Goal: Task Accomplishment & Management: Complete application form

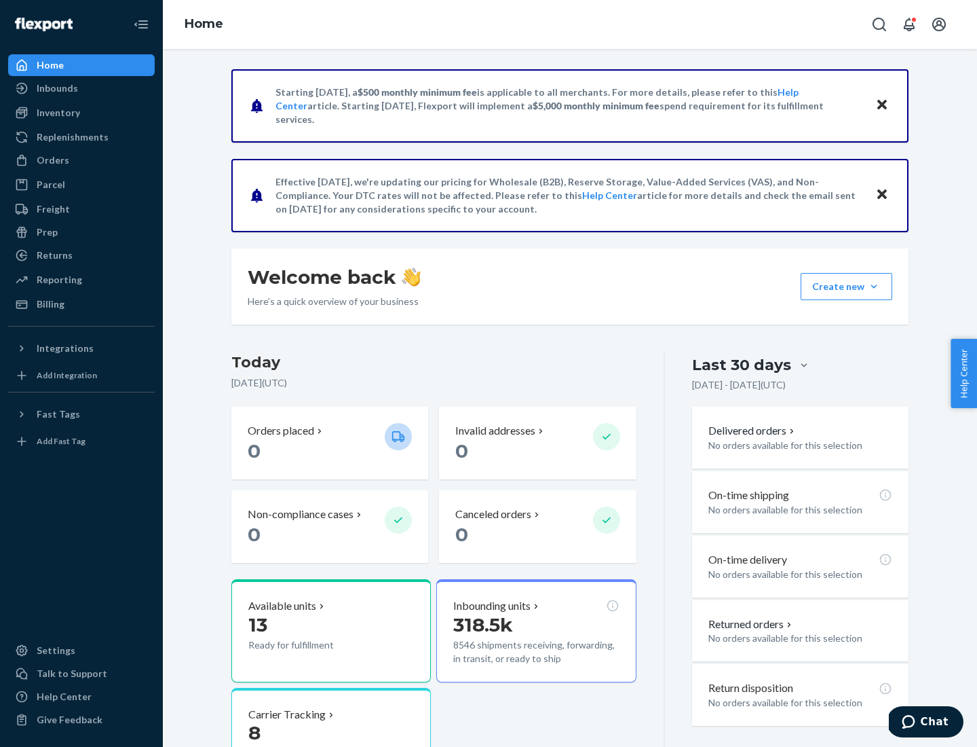
click at [874, 286] on button "Create new Create new inbound Create new order Create new product" at bounding box center [847, 286] width 92 height 27
click at [81, 88] on div "Inbounds" at bounding box center [82, 88] width 144 height 19
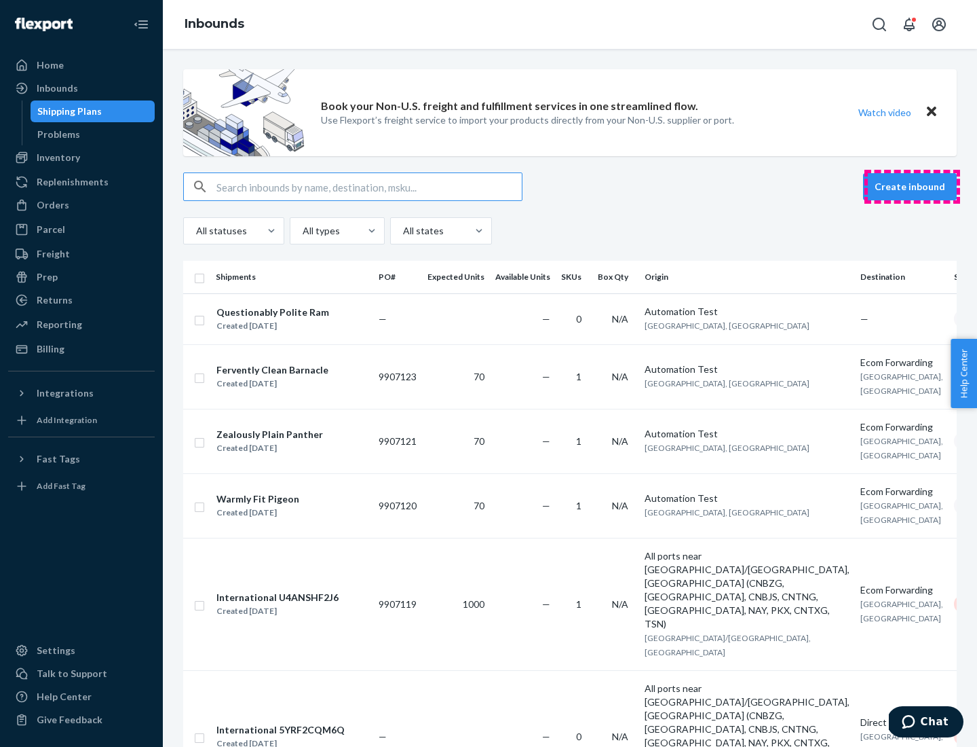
click at [912, 187] on button "Create inbound" at bounding box center [910, 186] width 94 height 27
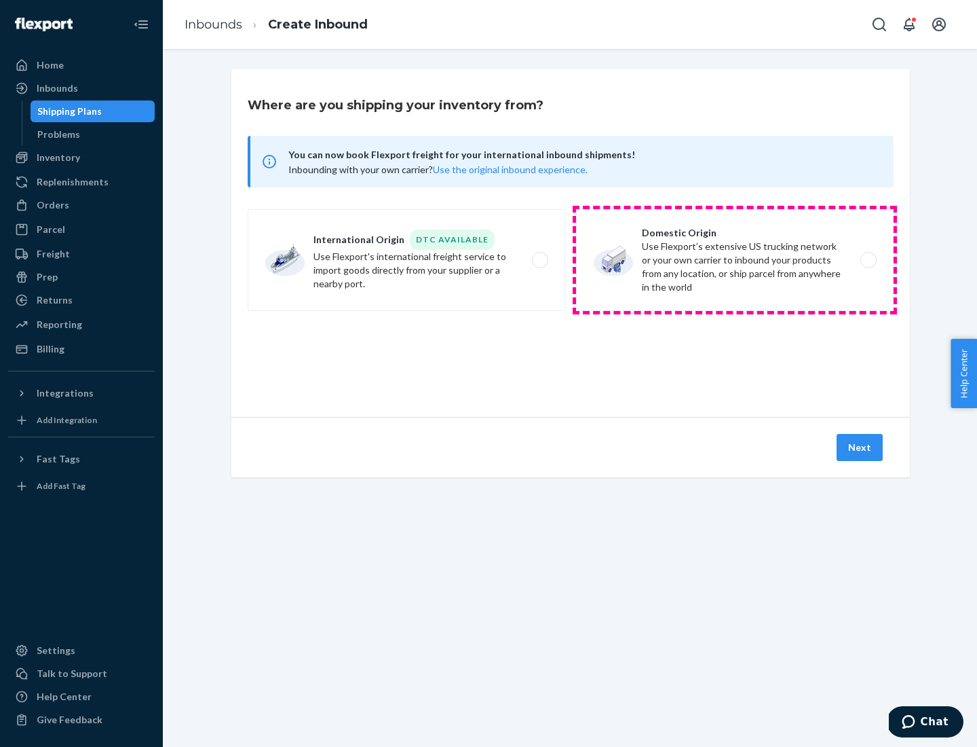
click at [735, 260] on label "Domestic Origin Use Flexport’s extensive US trucking network or your own carrie…" at bounding box center [735, 260] width 318 height 102
click at [868, 260] on input "Domestic Origin Use Flexport’s extensive US trucking network or your own carrie…" at bounding box center [872, 260] width 9 height 9
radio input "true"
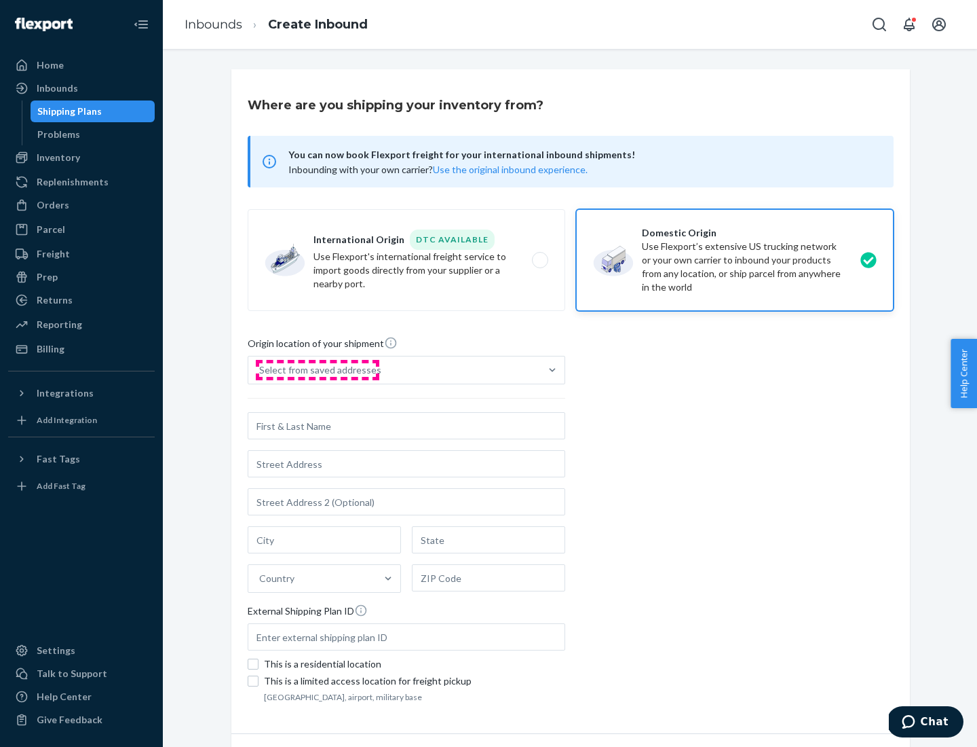
click at [317, 370] on div "Select from saved addresses" at bounding box center [320, 370] width 122 height 14
click at [261, 370] on input "Select from saved addresses" at bounding box center [259, 370] width 1 height 14
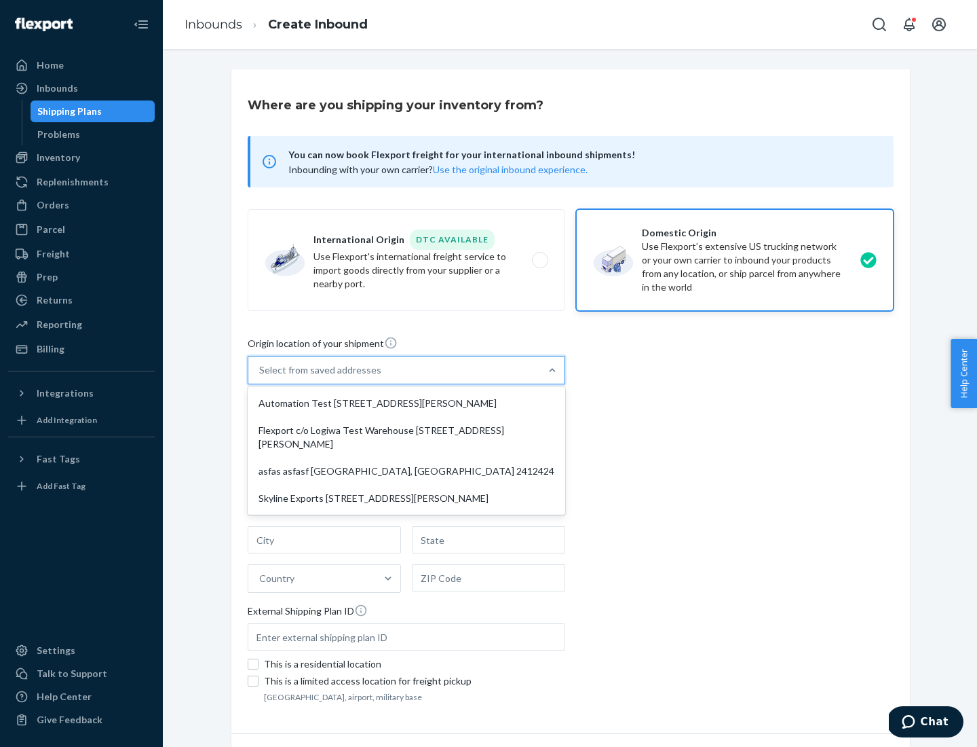
scroll to position [5, 0]
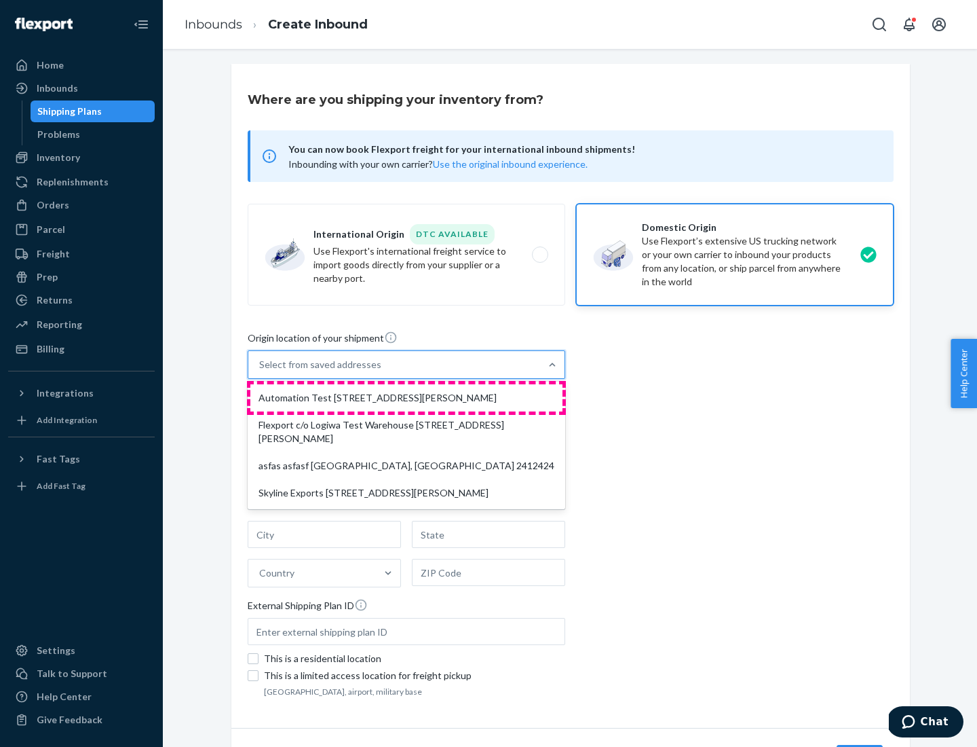
click at [407, 398] on div "Automation Test [STREET_ADDRESS][PERSON_NAME]" at bounding box center [406, 397] width 312 height 27
click at [261, 371] on input "option Automation Test [STREET_ADDRESS][PERSON_NAME] focused, 1 of 4. 4 results…" at bounding box center [259, 365] width 1 height 14
type input "Automation Test"
type input "9th Floor"
type input "[GEOGRAPHIC_DATA]"
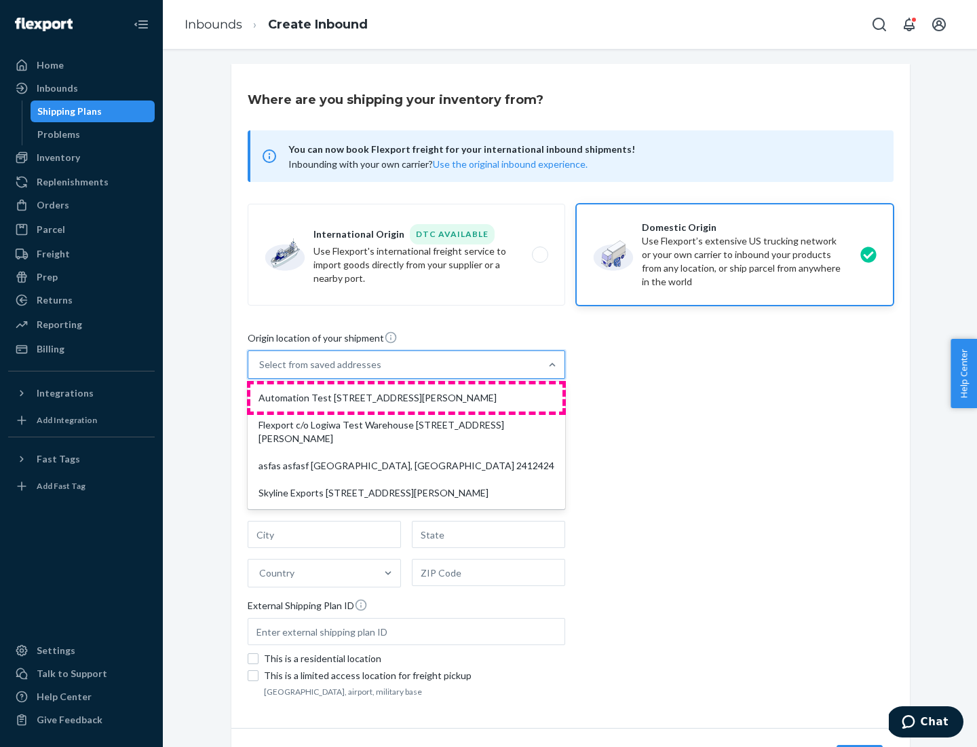
type input "CA"
type input "94104"
type input "[STREET_ADDRESS][PERSON_NAME]"
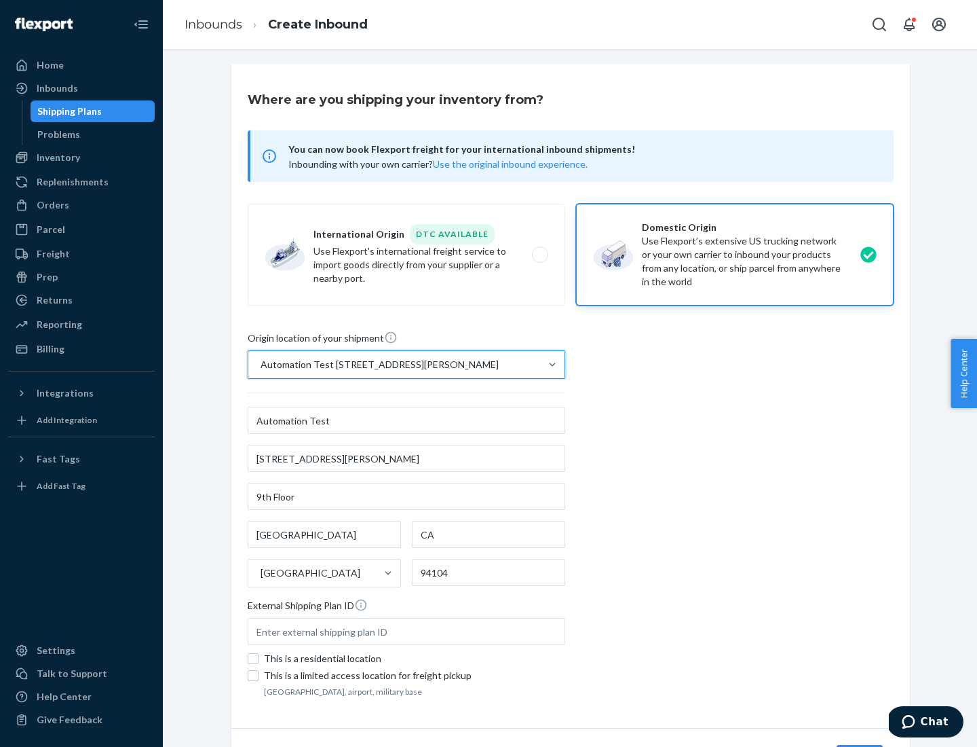
scroll to position [79, 0]
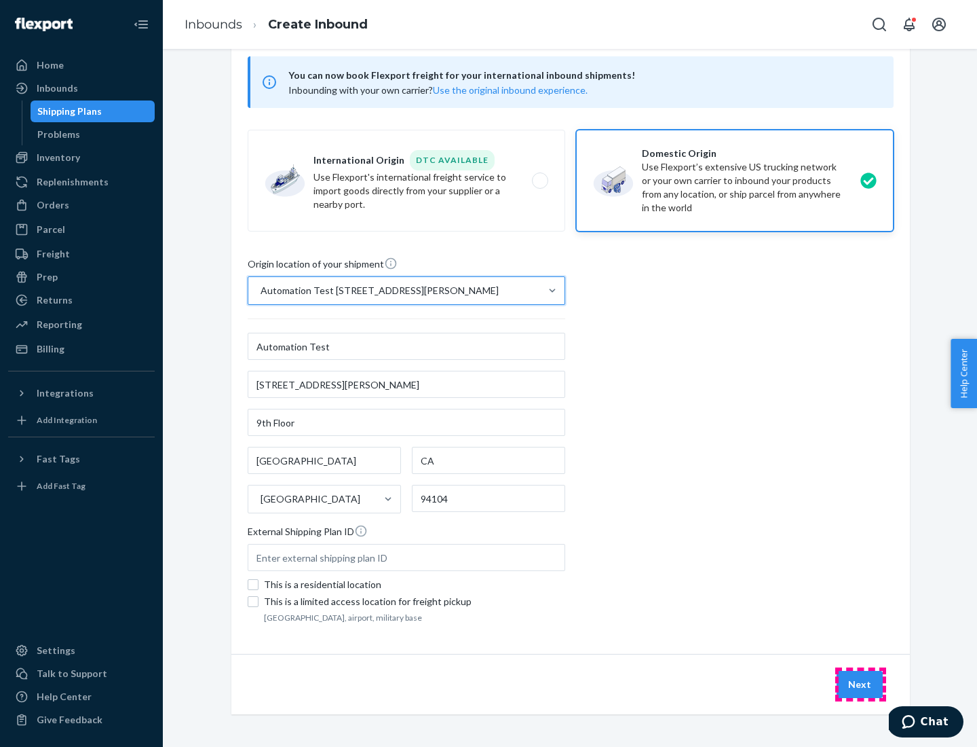
click at [861, 684] on button "Next" at bounding box center [860, 684] width 46 height 27
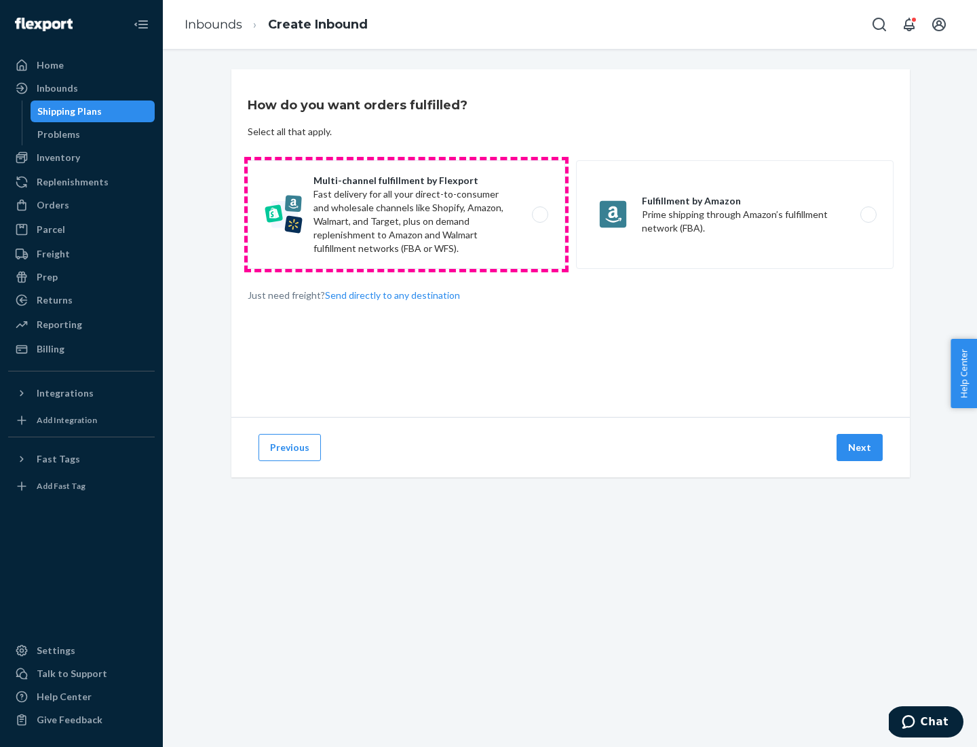
click at [407, 214] on label "Multi-channel fulfillment by Flexport Fast delivery for all your direct-to-cons…" at bounding box center [407, 214] width 318 height 109
click at [540, 214] on input "Multi-channel fulfillment by Flexport Fast delivery for all your direct-to-cons…" at bounding box center [544, 214] width 9 height 9
radio input "true"
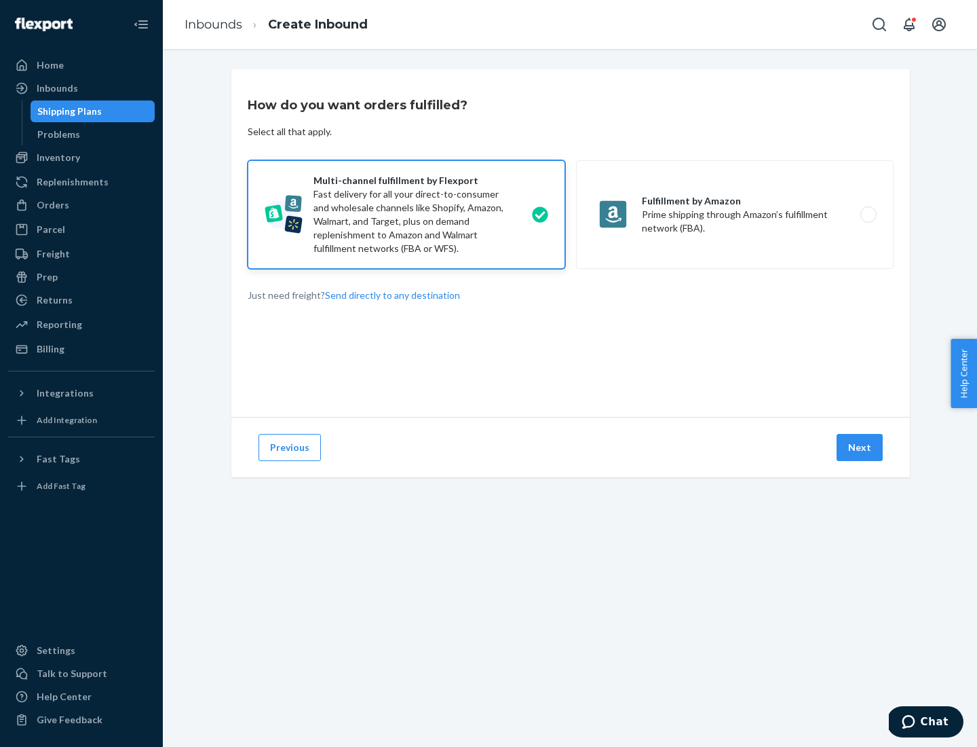
click at [861, 447] on button "Next" at bounding box center [860, 447] width 46 height 27
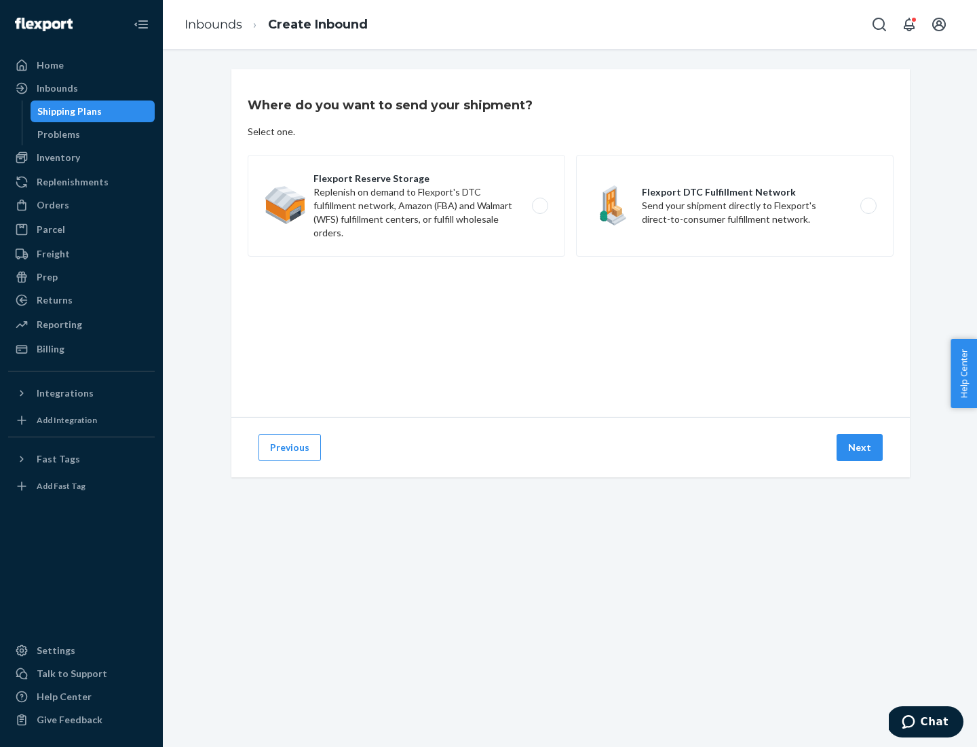
click at [735, 206] on label "Flexport DTC Fulfillment Network Send your shipment directly to Flexport's dire…" at bounding box center [735, 206] width 318 height 102
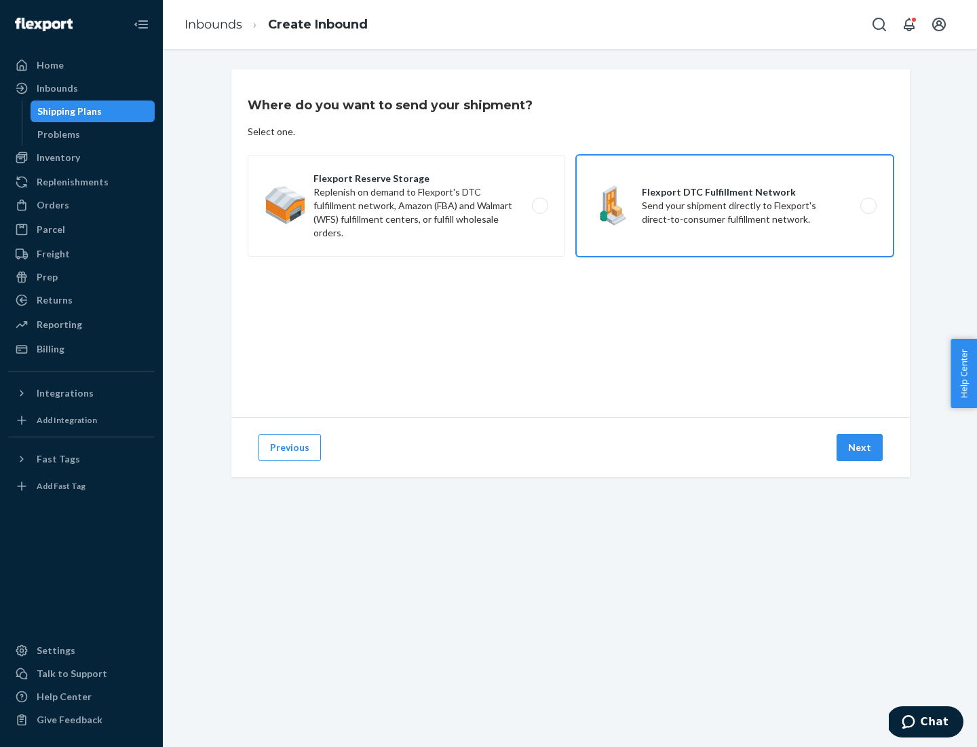
click at [868, 206] on input "Flexport DTC Fulfillment Network Send your shipment directly to Flexport's dire…" at bounding box center [872, 206] width 9 height 9
radio input "true"
click at [861, 447] on button "Next" at bounding box center [860, 447] width 46 height 27
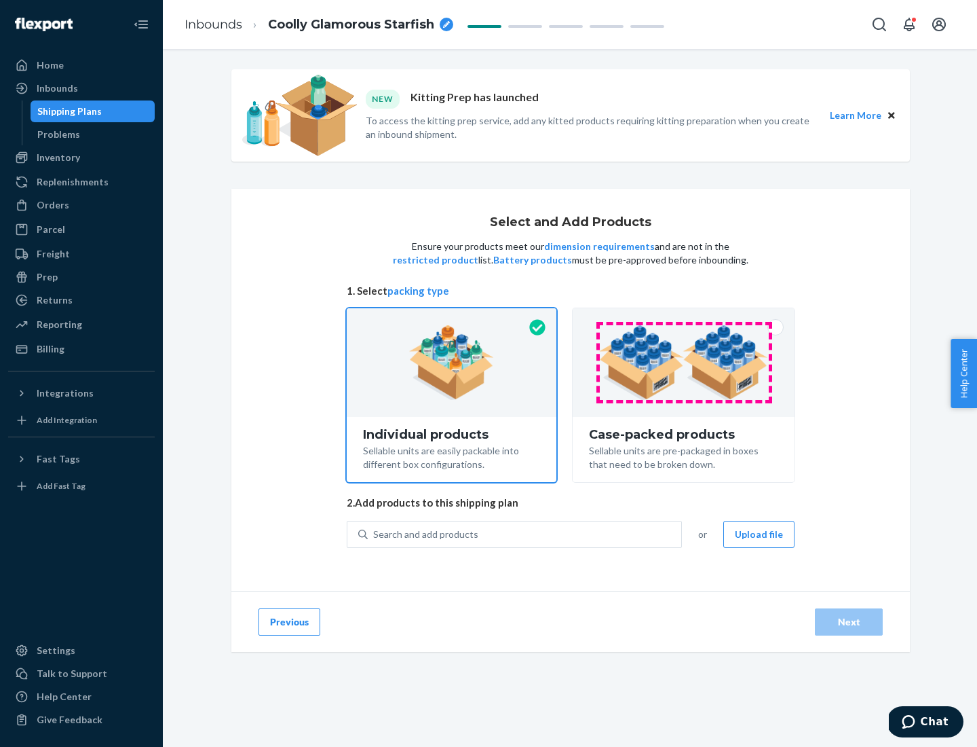
click at [684, 362] on img at bounding box center [683, 362] width 169 height 75
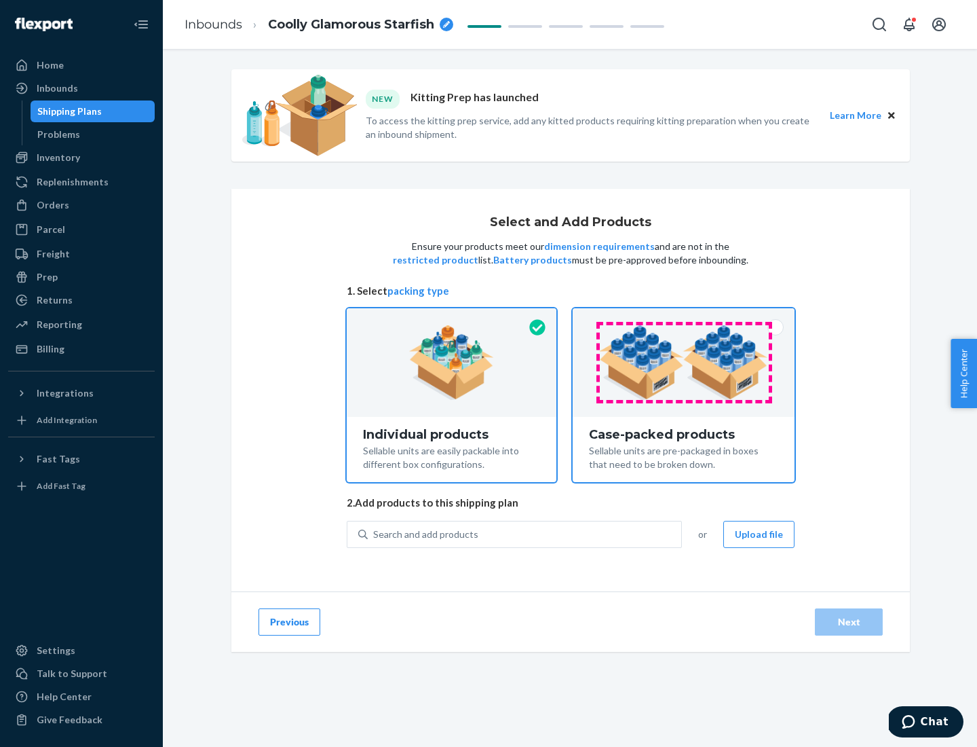
click at [684, 317] on input "Case-packed products Sellable units are pre-packaged in boxes that need to be b…" at bounding box center [683, 312] width 9 height 9
radio input "true"
radio input "false"
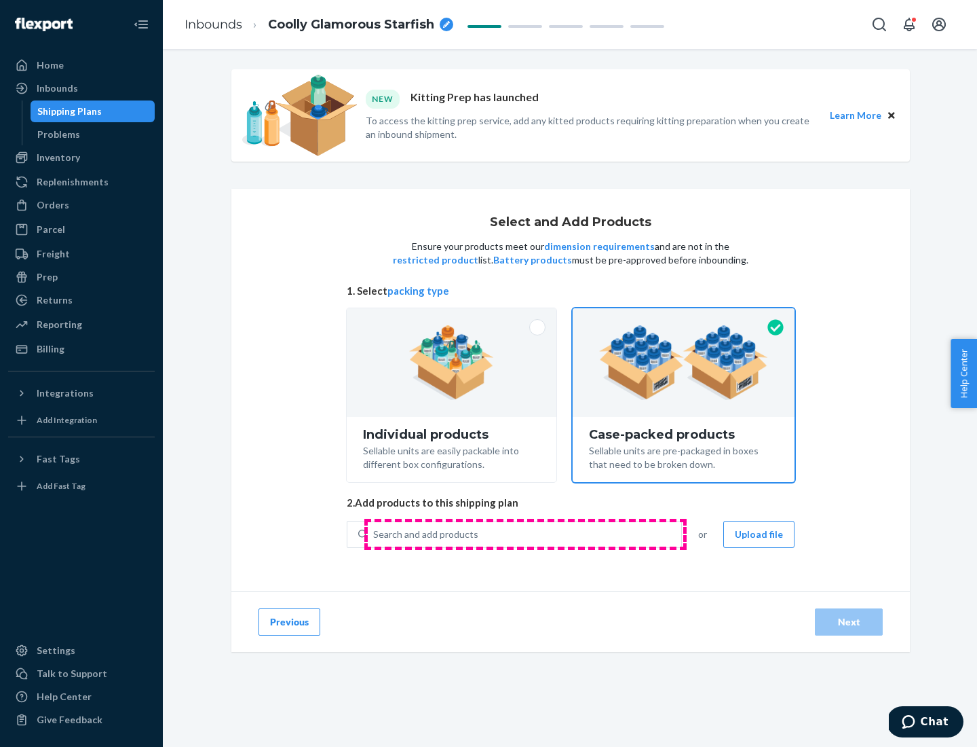
click at [525, 533] on div "Search and add products" at bounding box center [525, 534] width 314 height 24
click at [375, 533] on input "Search and add products" at bounding box center [373, 534] width 1 height 14
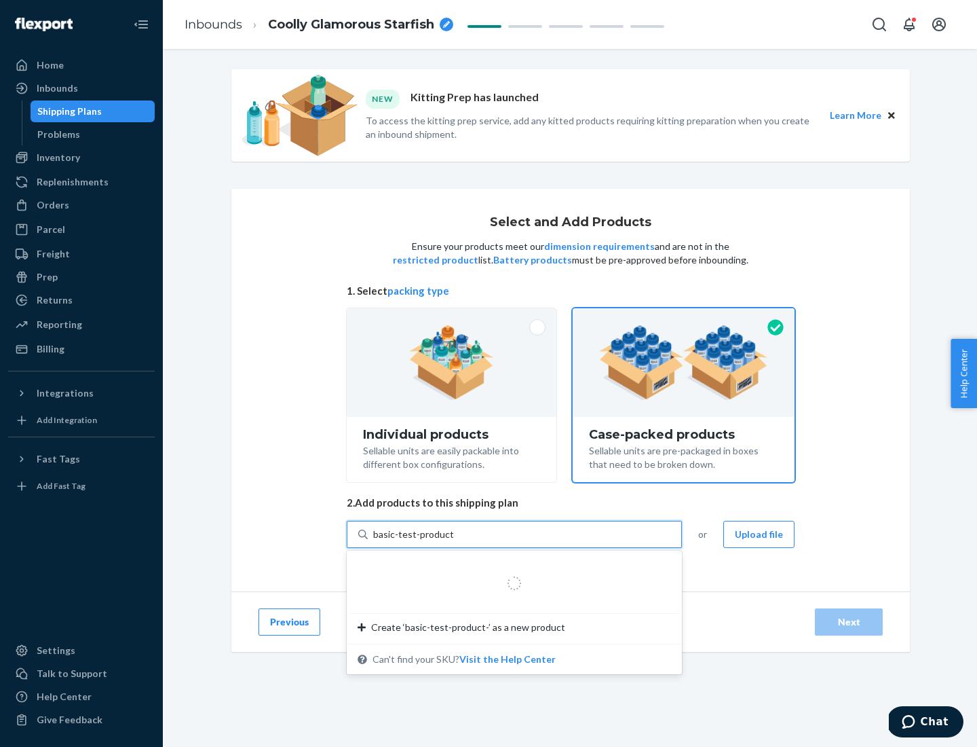
type input "basic-test-product-1"
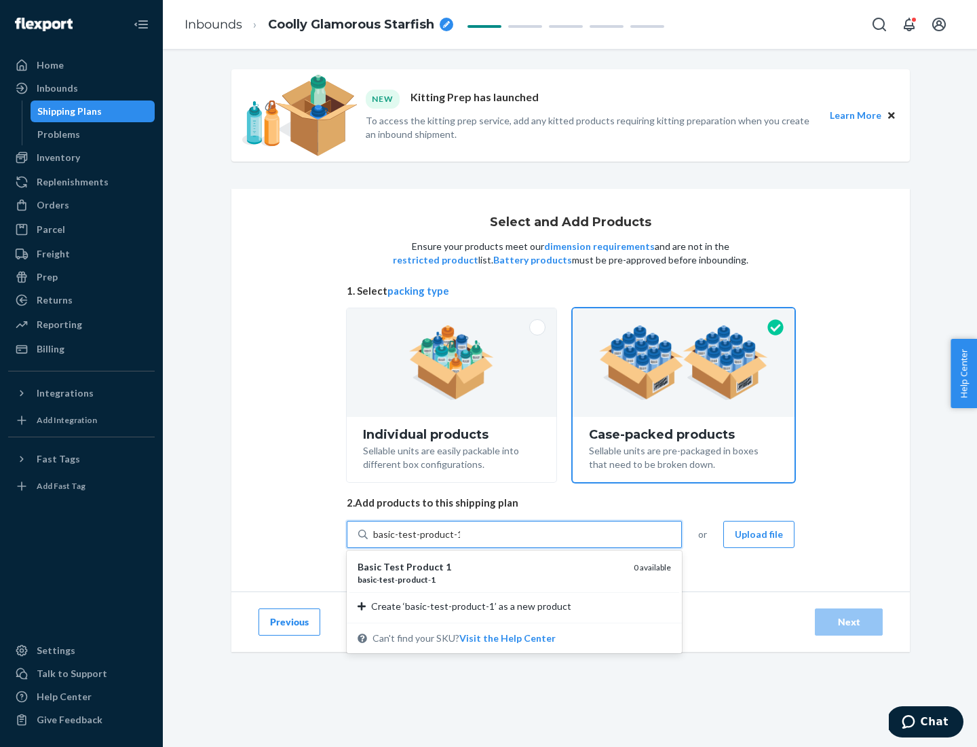
click at [491, 579] on div "basic - test - product - 1" at bounding box center [490, 580] width 265 height 12
click at [460, 541] on input "basic-test-product-1" at bounding box center [416, 534] width 87 height 14
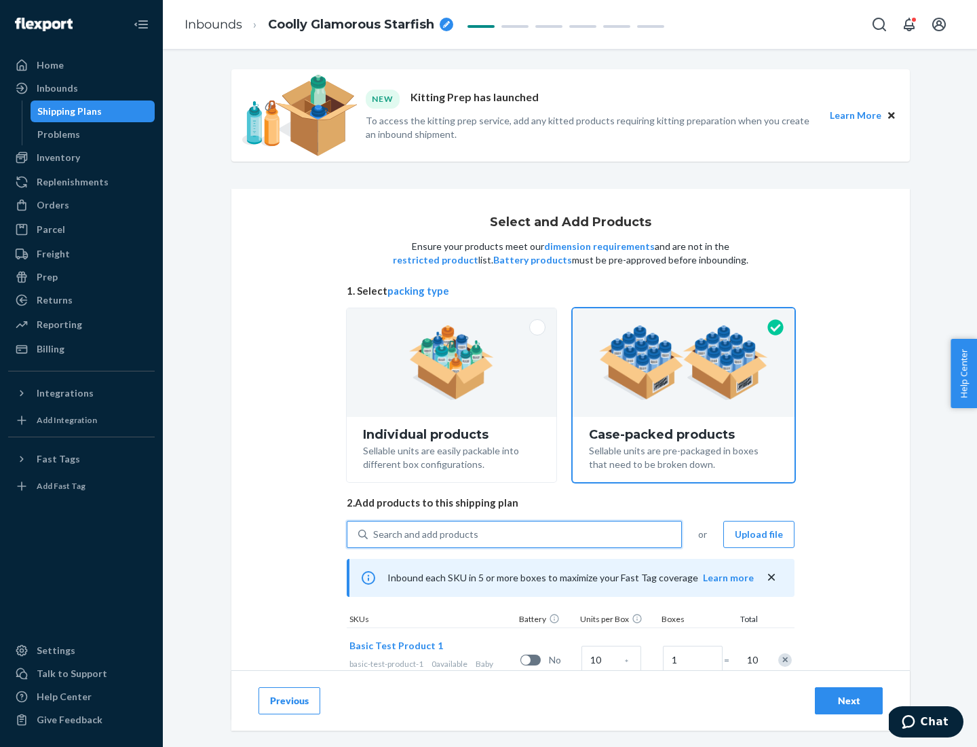
scroll to position [49, 0]
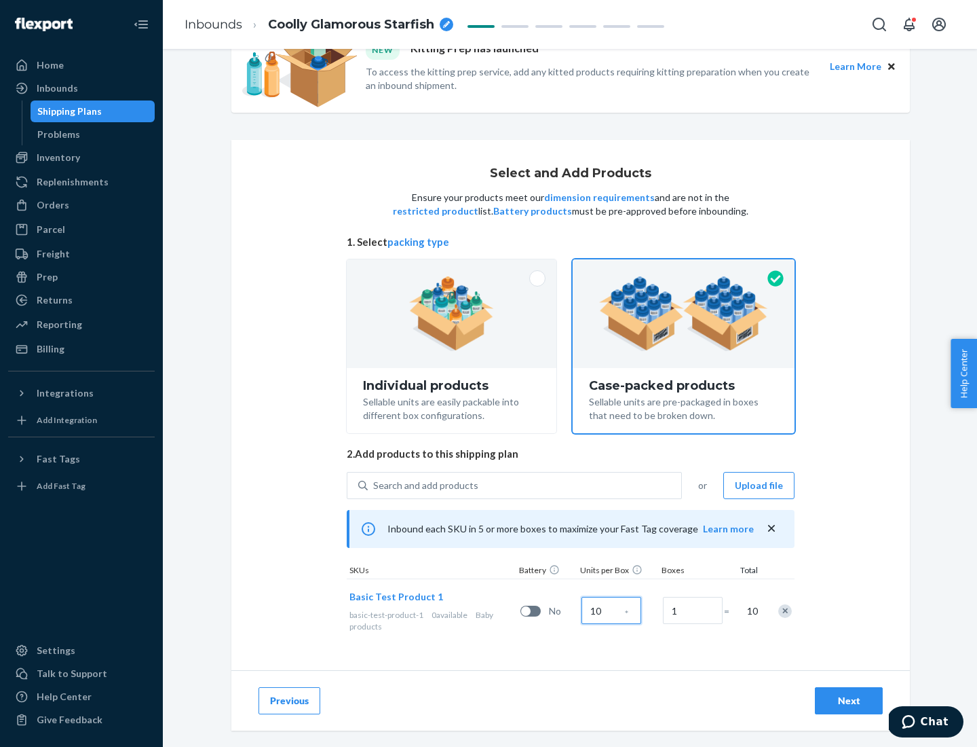
type input "10"
type input "7"
click at [849, 700] on div "Next" at bounding box center [849, 701] width 45 height 14
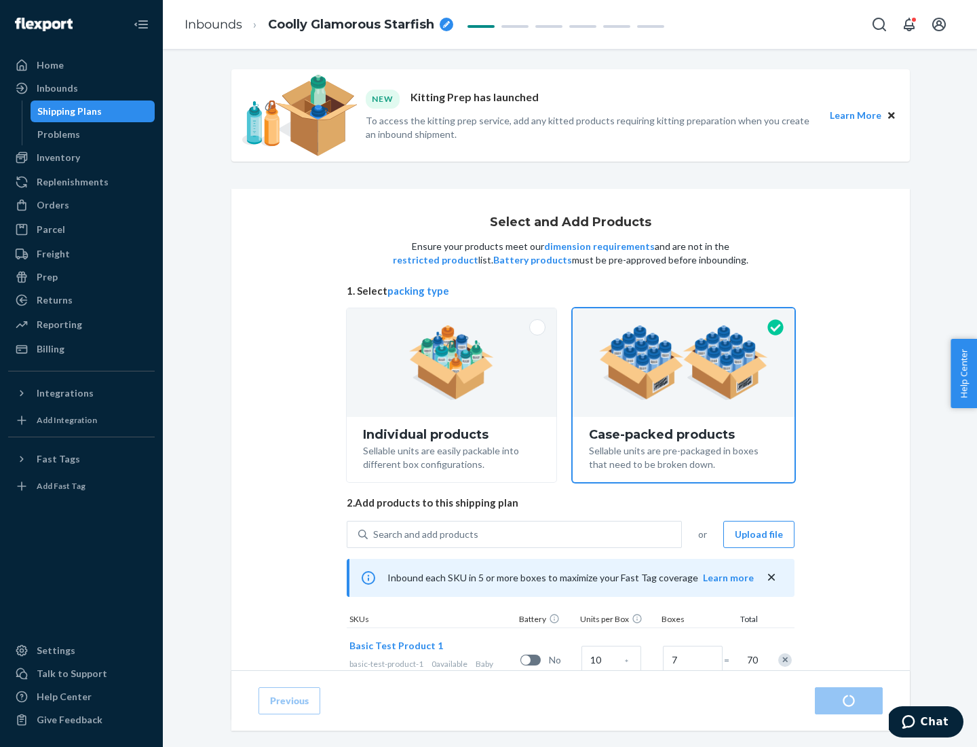
radio input "true"
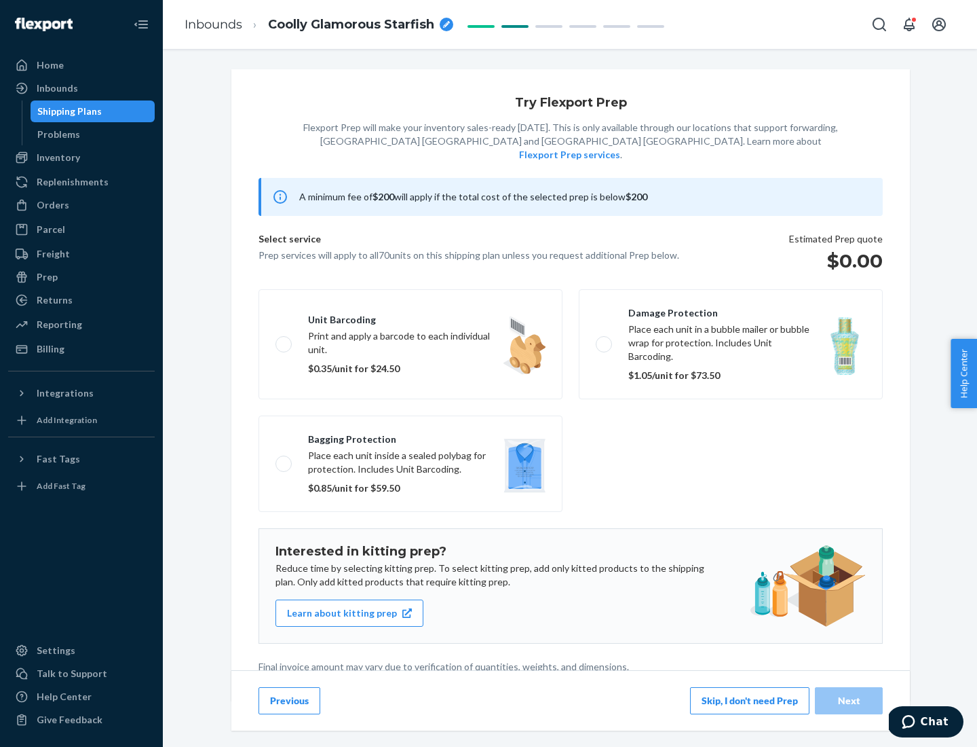
scroll to position [3, 0]
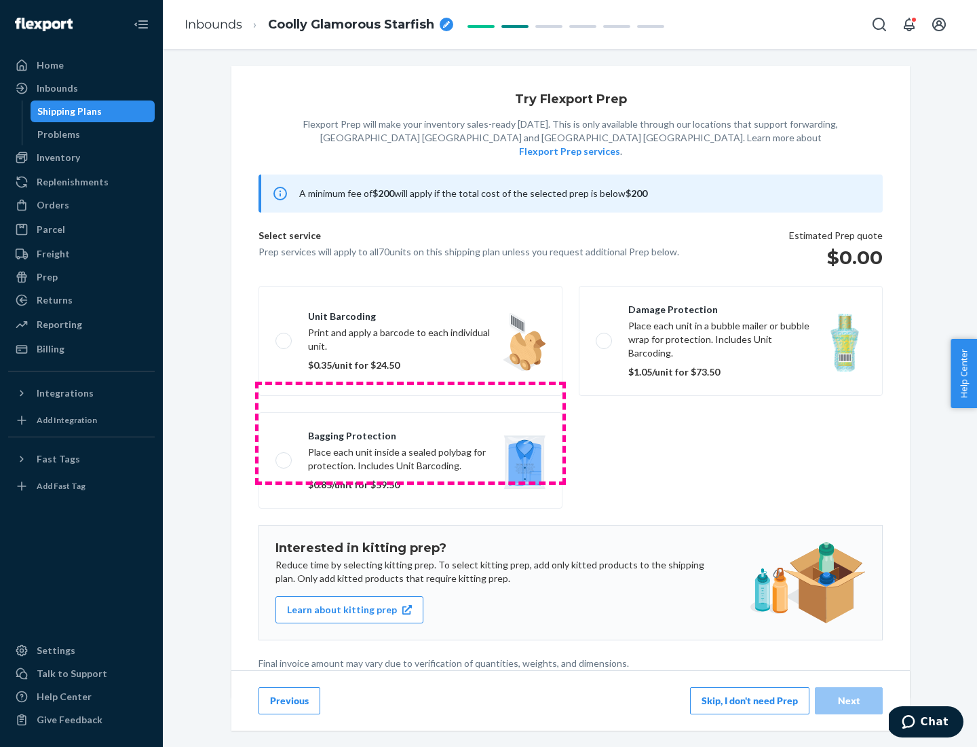
click at [411, 432] on label "Bagging protection Place each unit inside a sealed polybag for protection. Incl…" at bounding box center [411, 460] width 304 height 96
click at [284, 455] on input "Bagging protection Place each unit inside a sealed polybag for protection. Incl…" at bounding box center [280, 459] width 9 height 9
checkbox input "true"
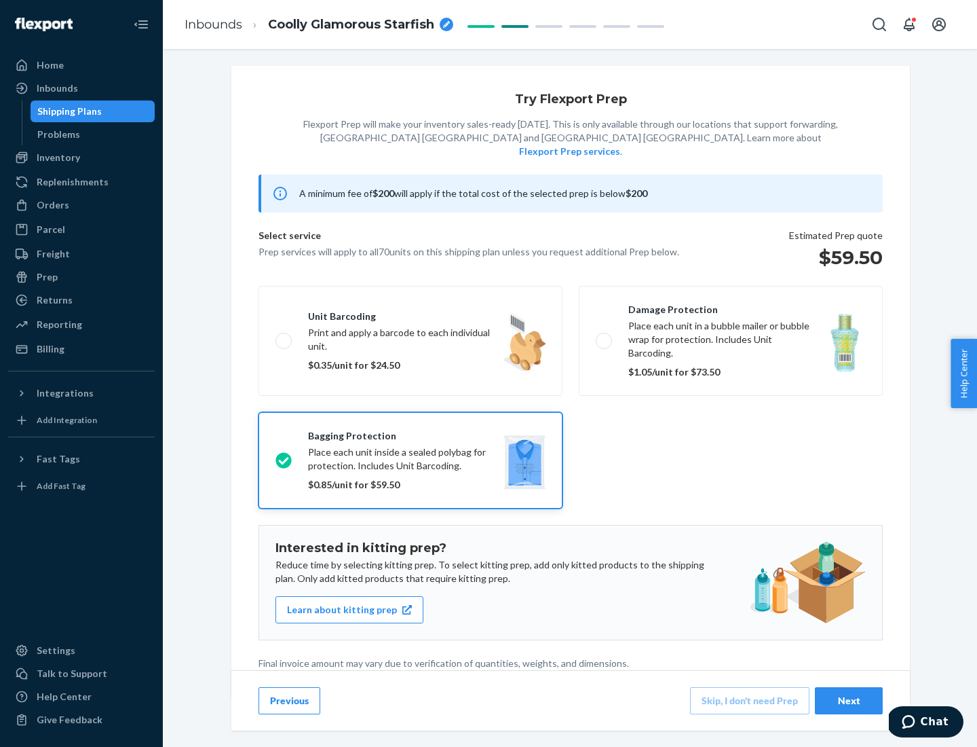
click at [849, 700] on div "Next" at bounding box center [849, 701] width 45 height 14
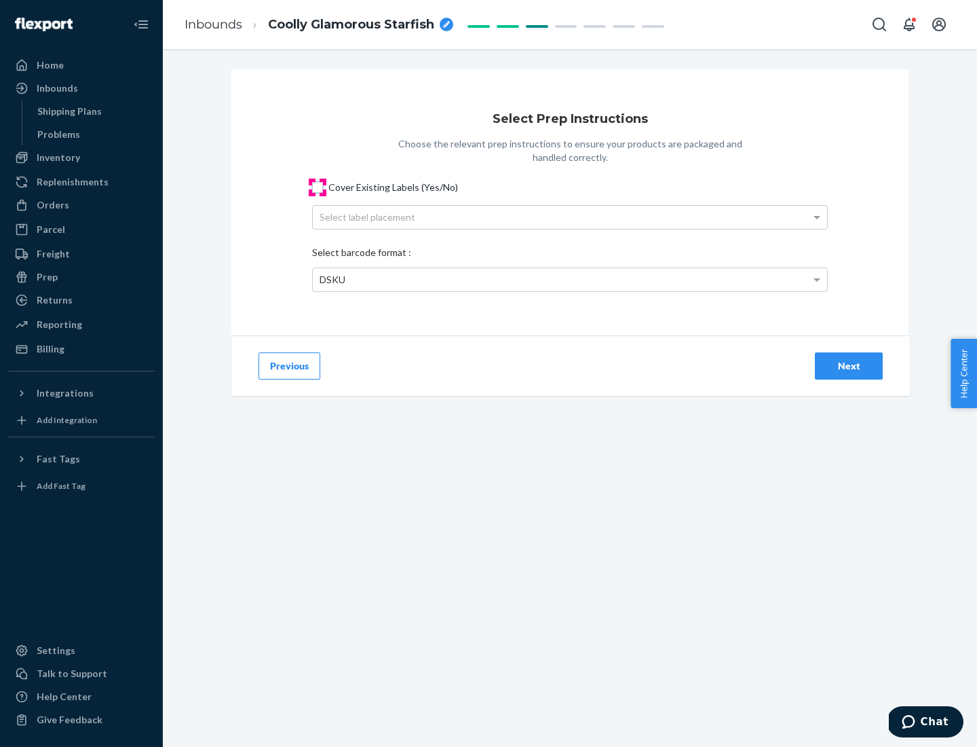
click at [318, 187] on input "Cover Existing Labels (Yes/No)" at bounding box center [317, 187] width 11 height 11
checkbox input "true"
click at [570, 217] on div "Select label placement" at bounding box center [570, 217] width 514 height 23
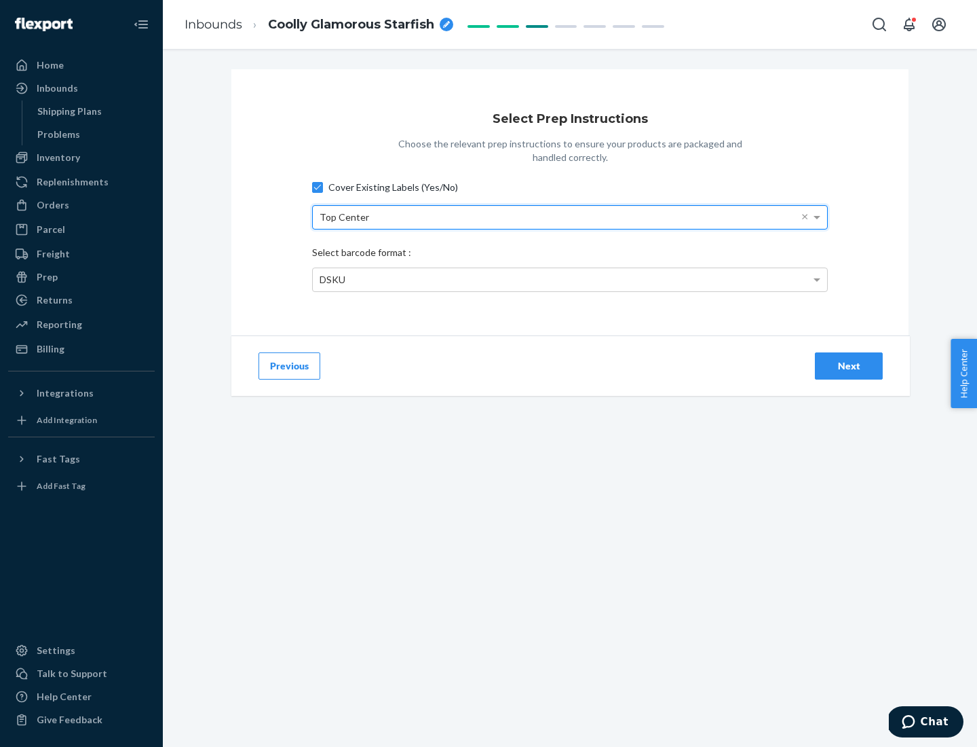
click at [570, 279] on div "DSKU" at bounding box center [570, 279] width 514 height 23
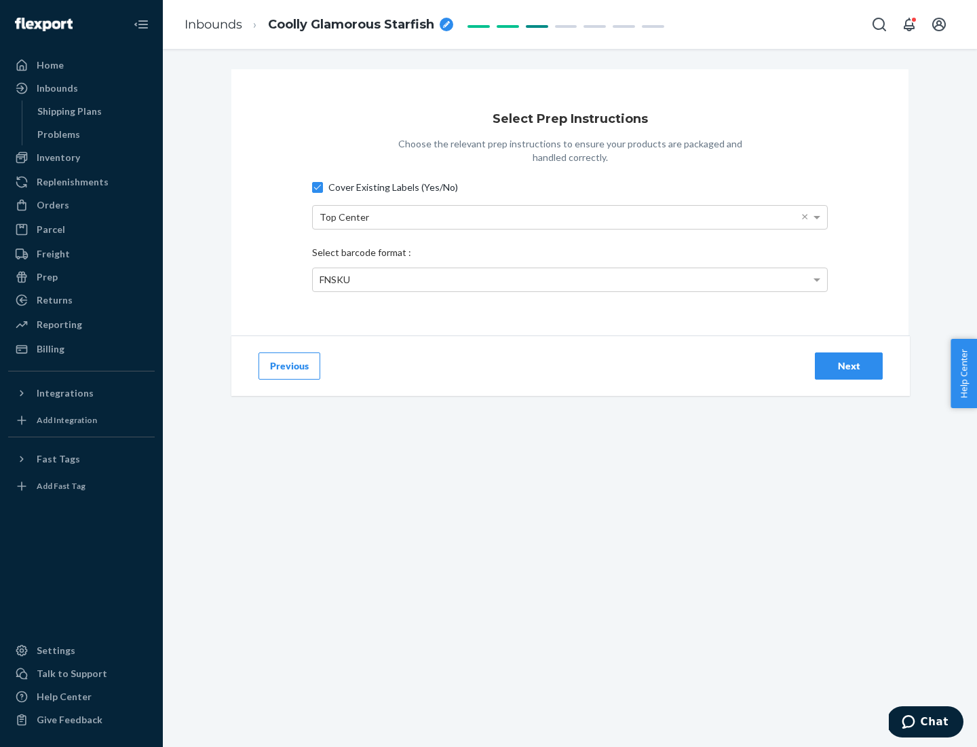
click at [849, 365] on div "Next" at bounding box center [849, 366] width 45 height 14
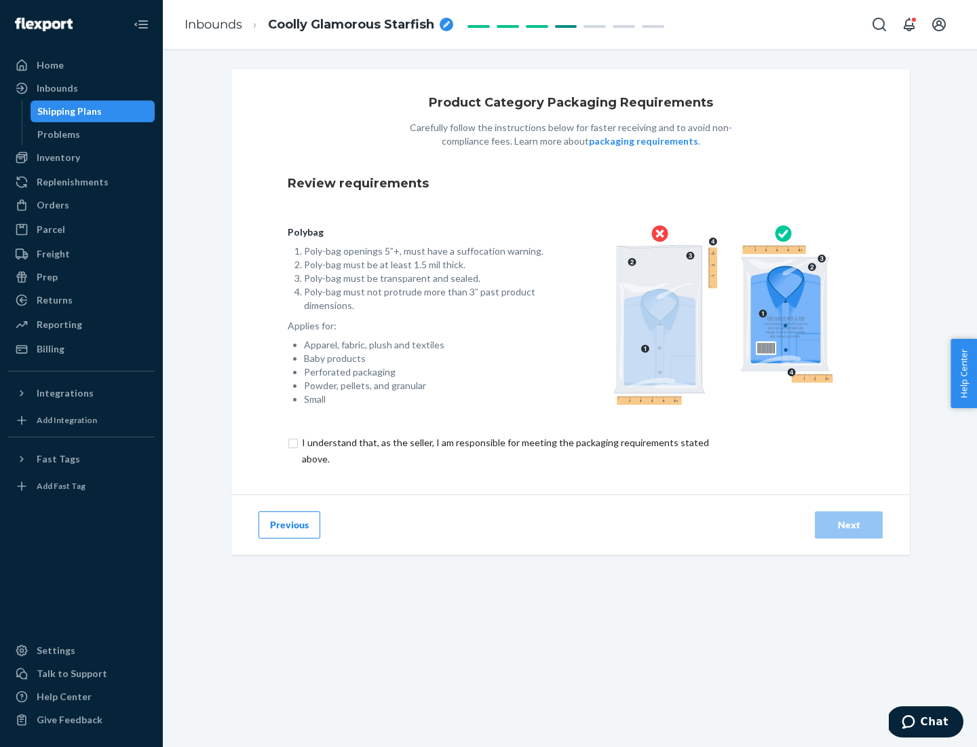
click at [504, 450] on input "checkbox" at bounding box center [513, 450] width 451 height 33
checkbox input "true"
click at [849, 524] on div "Next" at bounding box center [849, 525] width 45 height 14
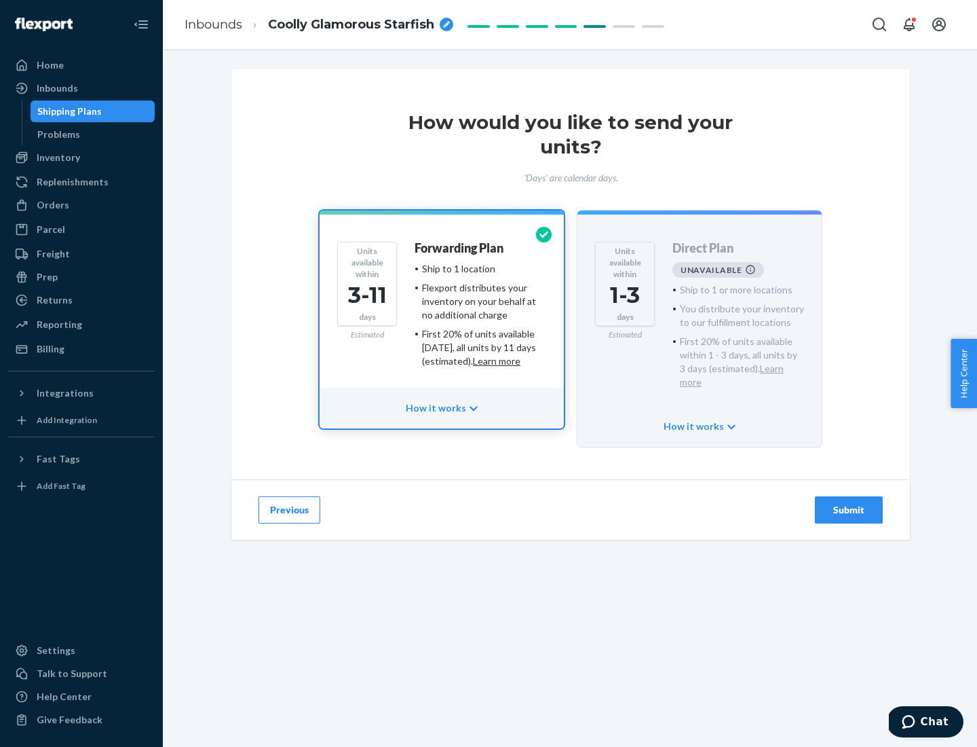
click at [460, 248] on h4 "Forwarding Plan" at bounding box center [459, 249] width 89 height 14
click at [849, 503] on div "Submit" at bounding box center [849, 510] width 45 height 14
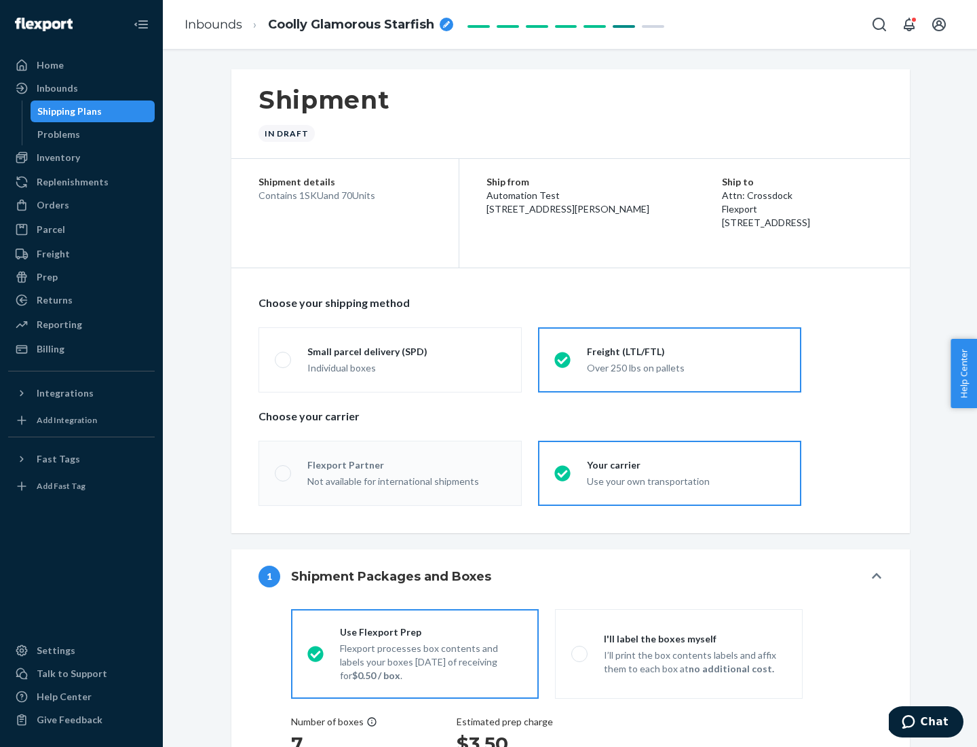
radio input "true"
radio input "false"
radio input "true"
radio input "false"
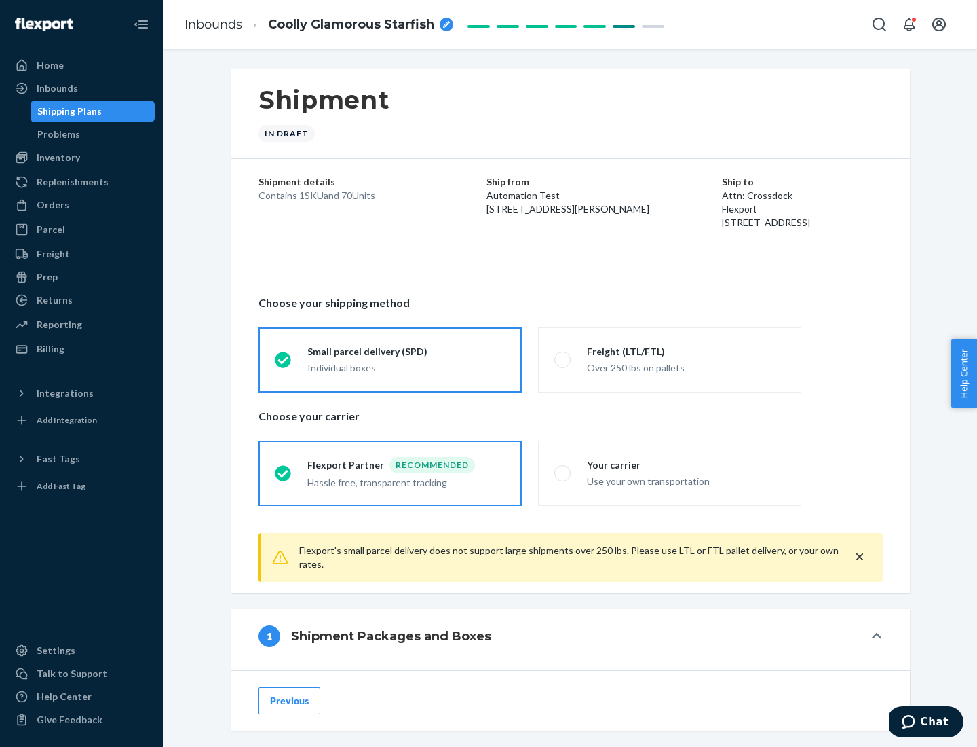
click at [670, 359] on div "Over 250 lbs on pallets" at bounding box center [686, 366] width 198 height 16
click at [563, 359] on input "Freight (LTL/FTL) Over 250 lbs on pallets" at bounding box center [559, 359] width 9 height 9
radio input "true"
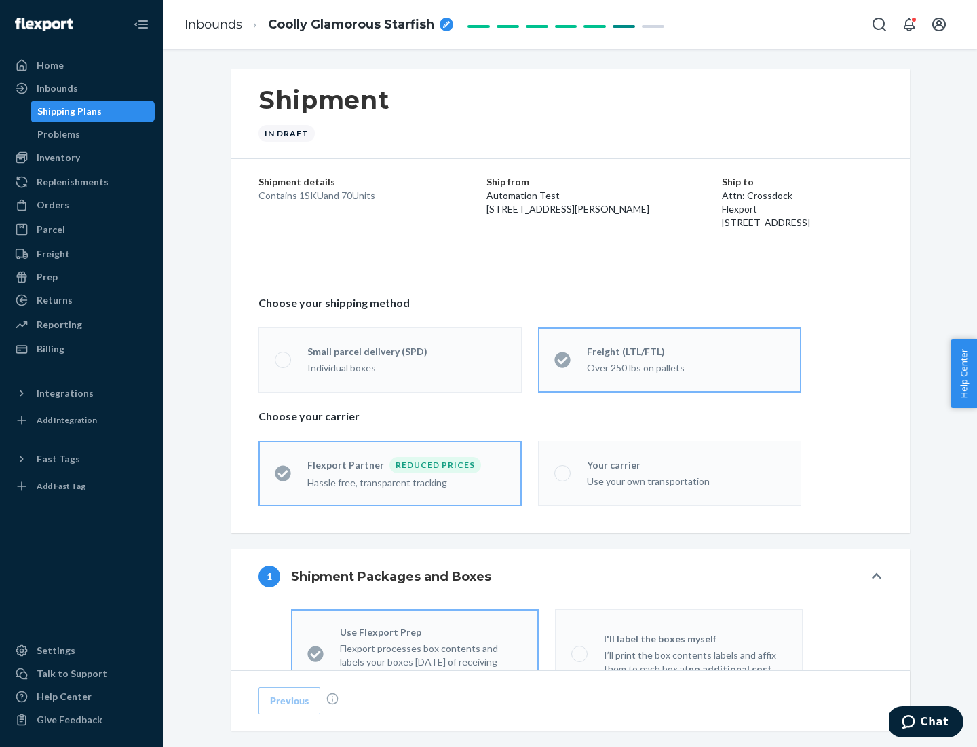
radio input "false"
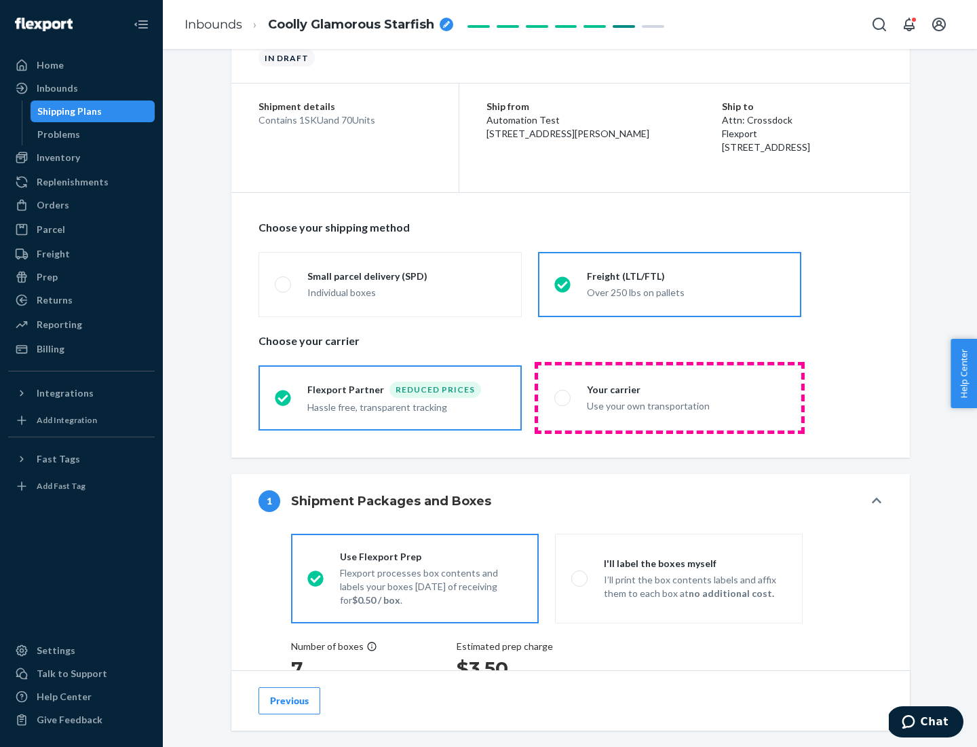
click at [670, 397] on div "Use your own transportation" at bounding box center [686, 404] width 198 height 16
click at [563, 397] on input "Your carrier Use your own transportation" at bounding box center [559, 397] width 9 height 9
radio input "true"
radio input "false"
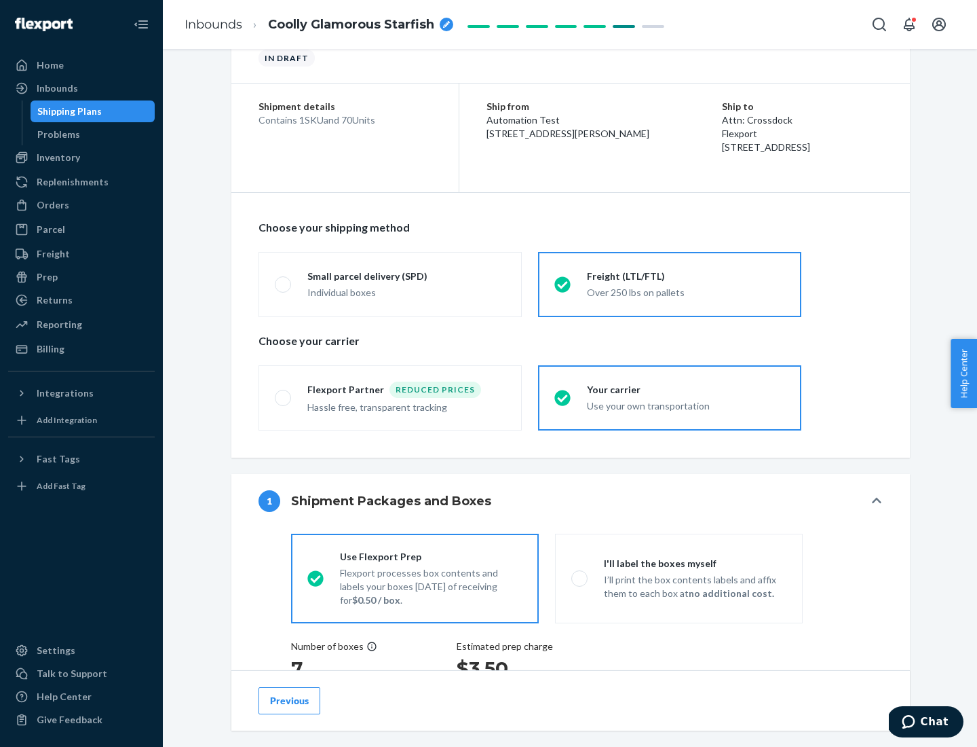
scroll to position [256, 0]
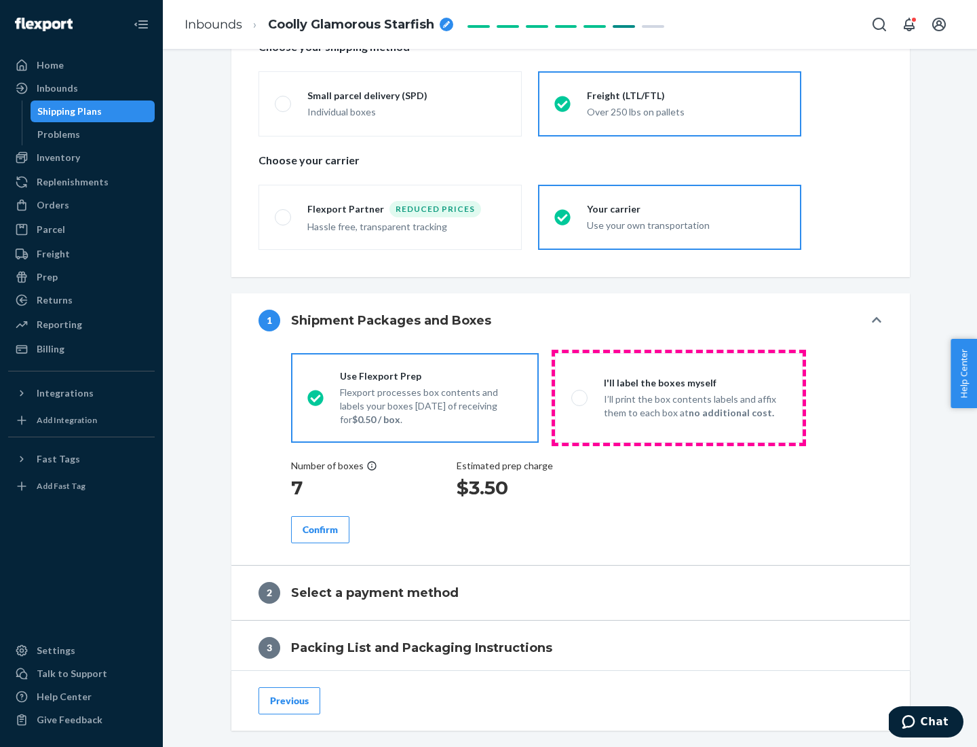
click at [679, 397] on p "I’ll print the box contents labels and affix them to each box at no additional …" at bounding box center [695, 405] width 183 height 27
click at [580, 397] on input "I'll label the boxes myself I’ll print the box contents labels and affix them t…" at bounding box center [575, 397] width 9 height 9
radio input "true"
radio input "false"
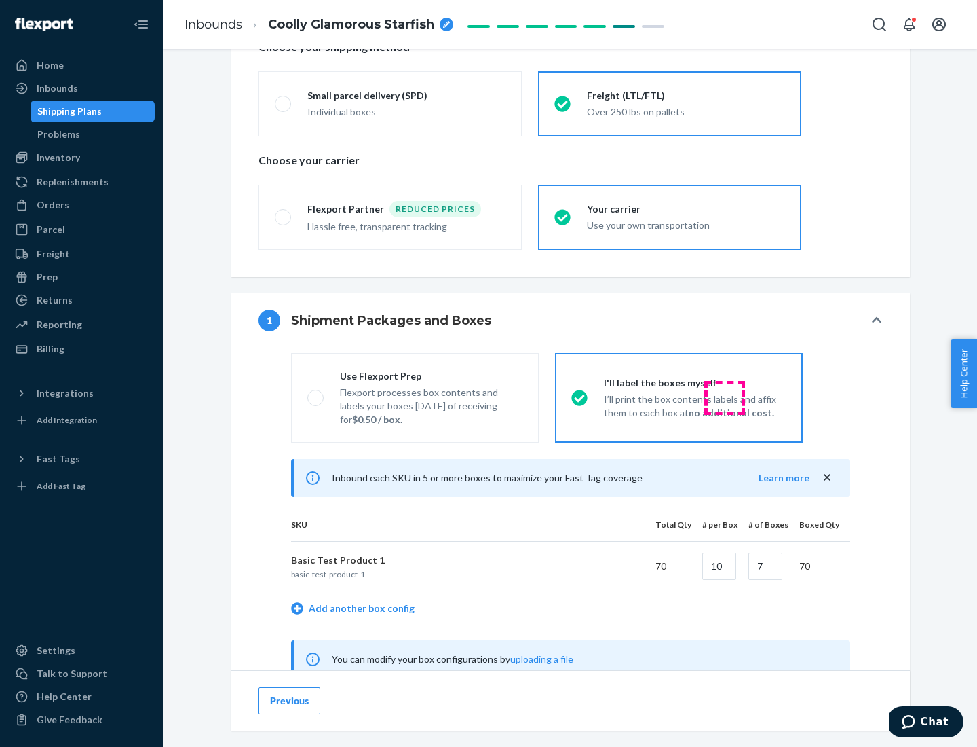
scroll to position [424, 0]
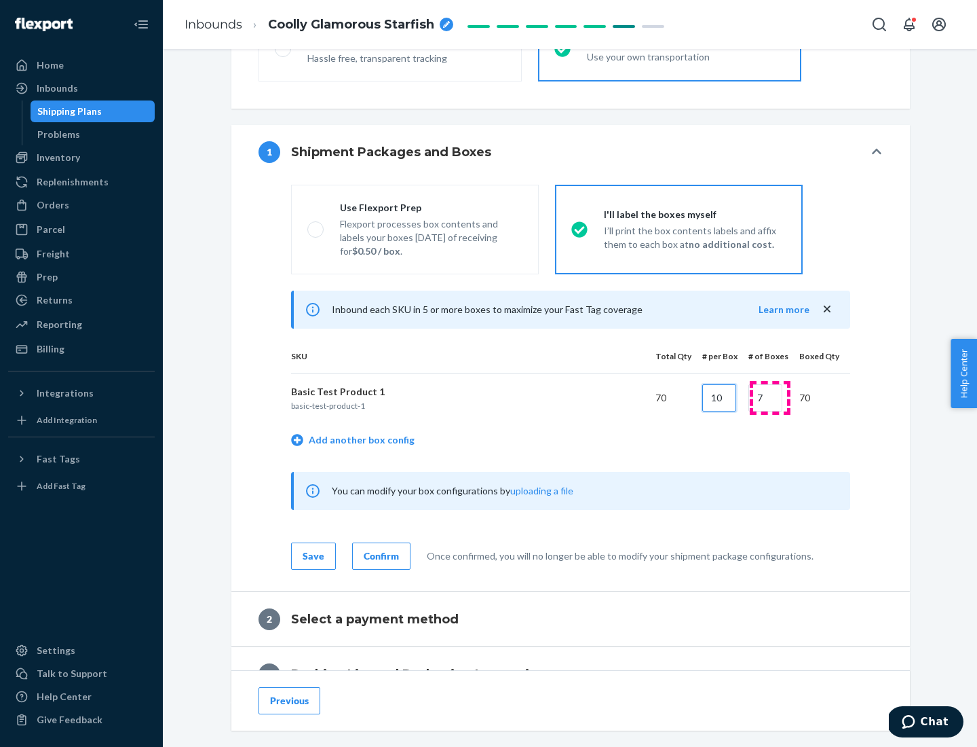
type input "10"
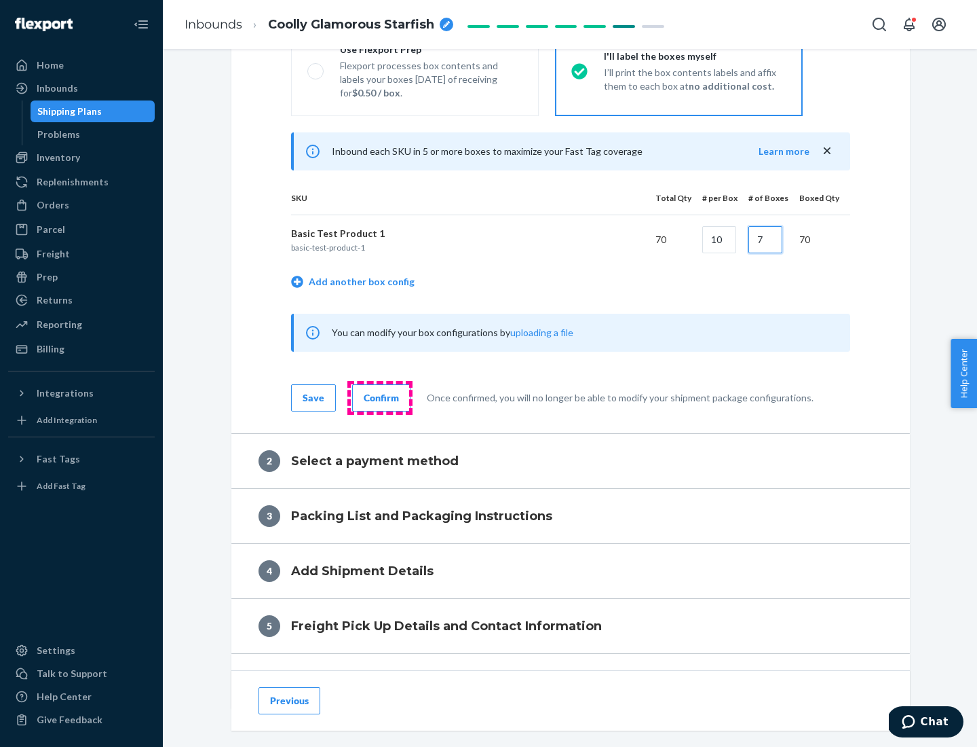
type input "7"
click at [379, 397] on div "Confirm" at bounding box center [381, 398] width 35 height 14
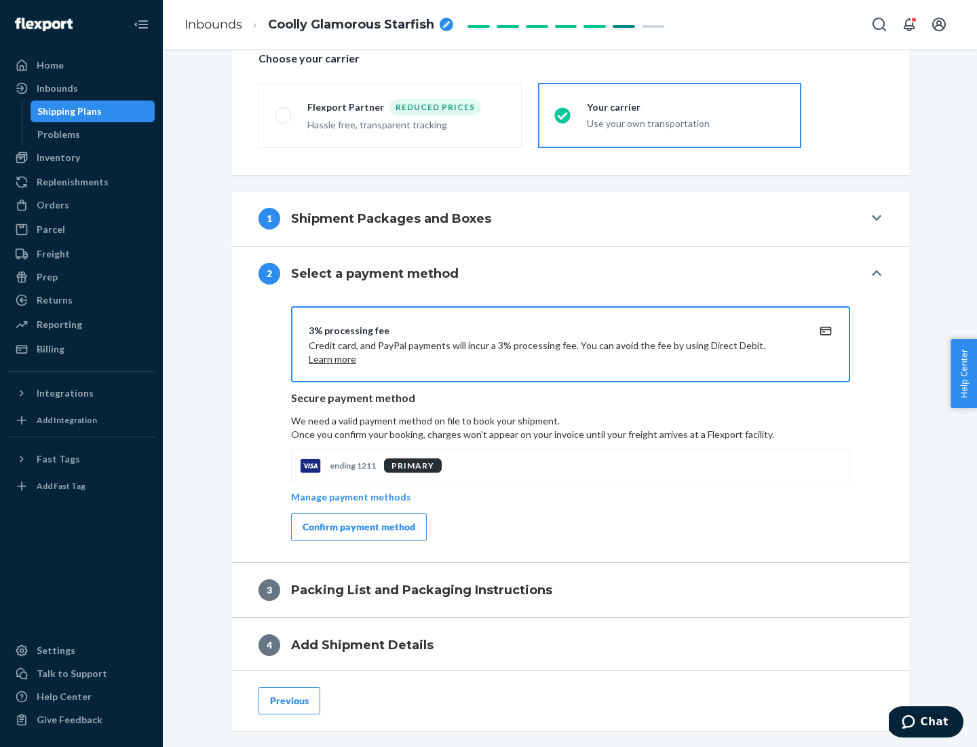
scroll to position [487, 0]
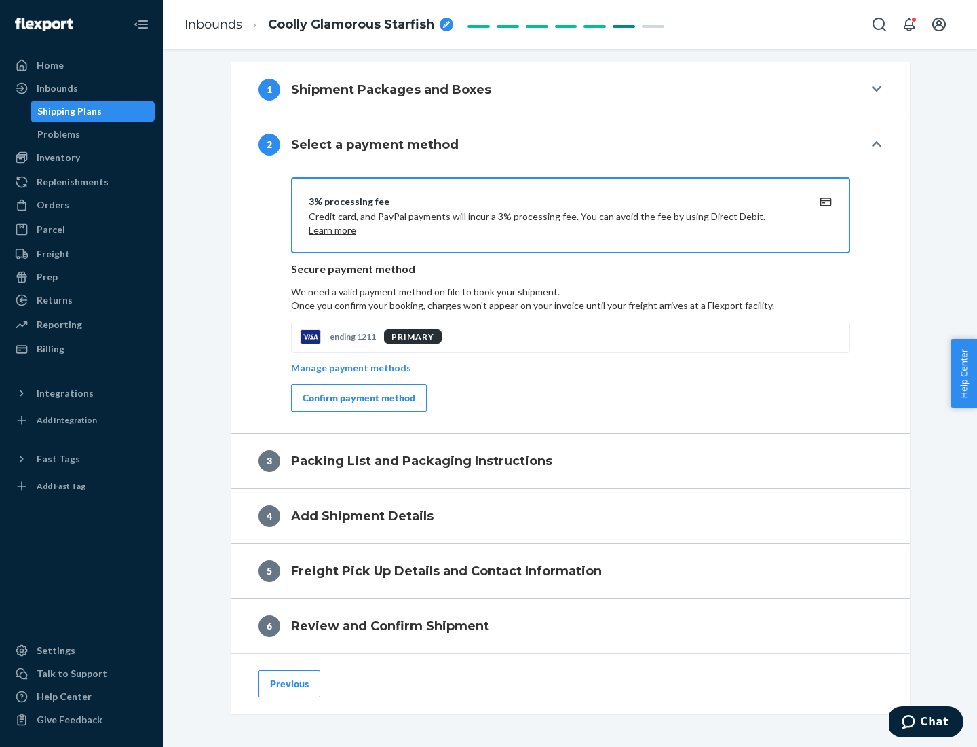
click at [358, 398] on div "Confirm payment method" at bounding box center [359, 398] width 113 height 14
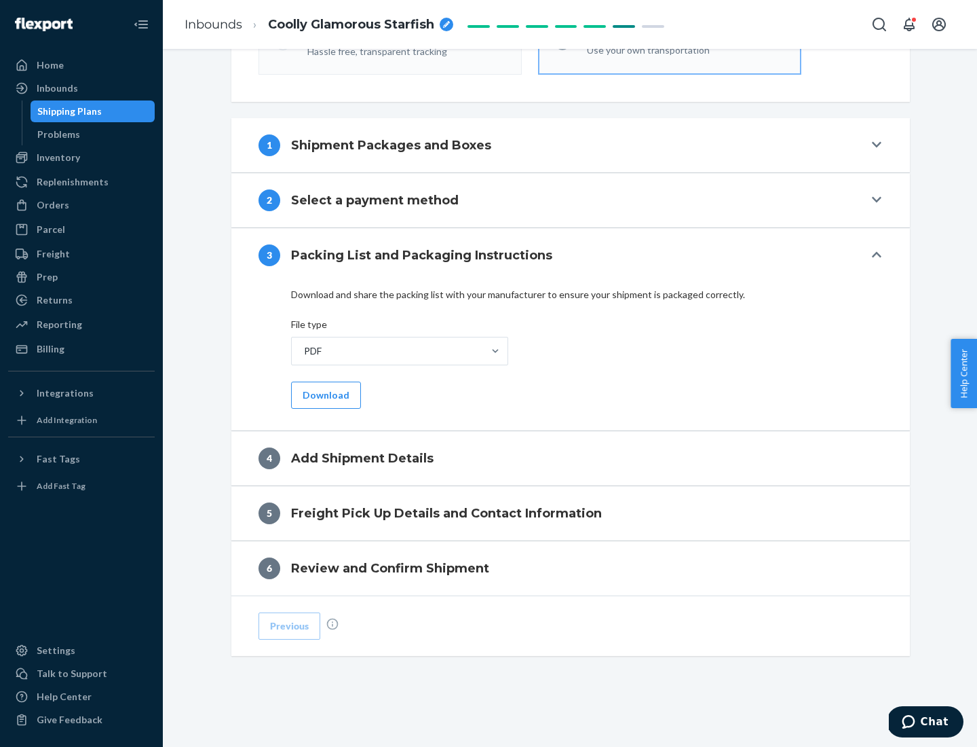
scroll to position [428, 0]
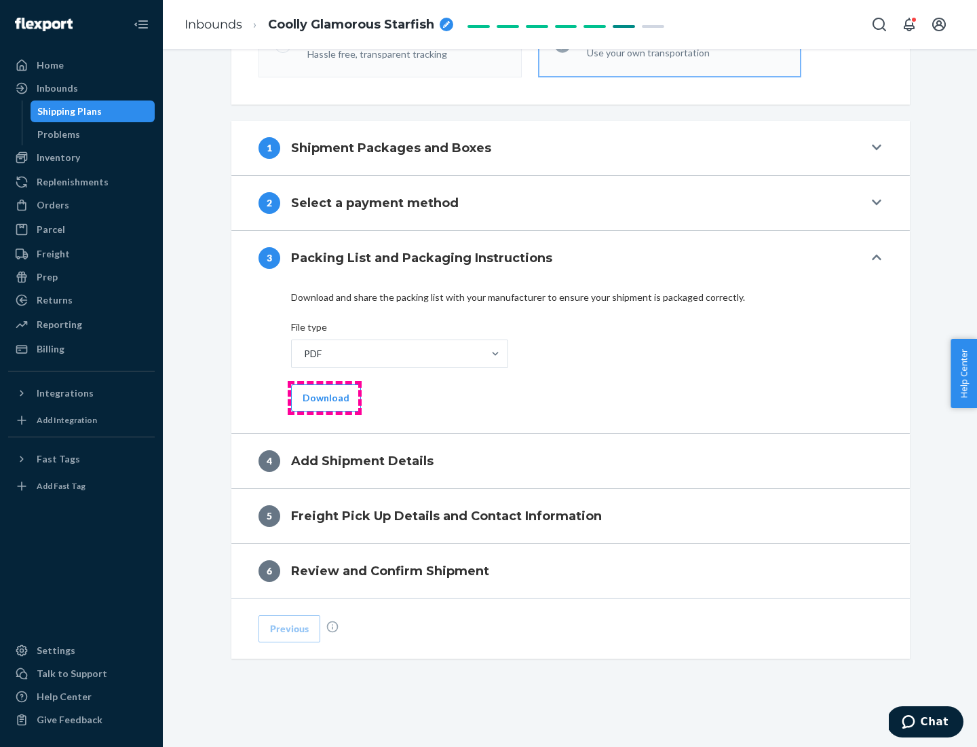
click at [324, 397] on button "Download" at bounding box center [326, 397] width 70 height 27
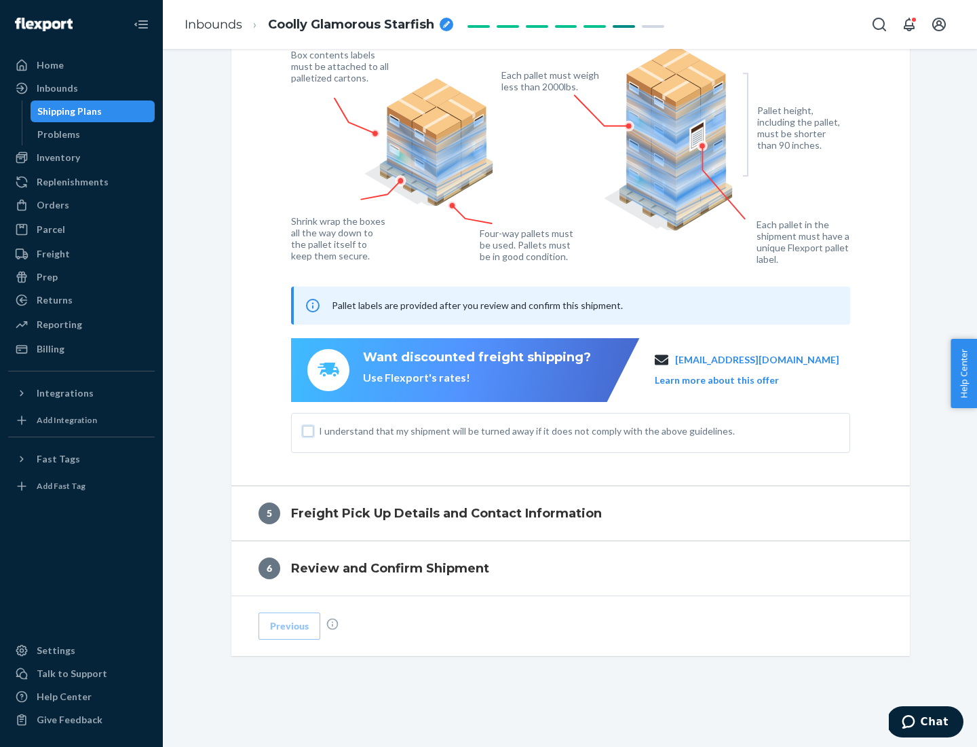
click at [308, 430] on input "I understand that my shipment will be turned away if it does not comply with th…" at bounding box center [308, 431] width 11 height 11
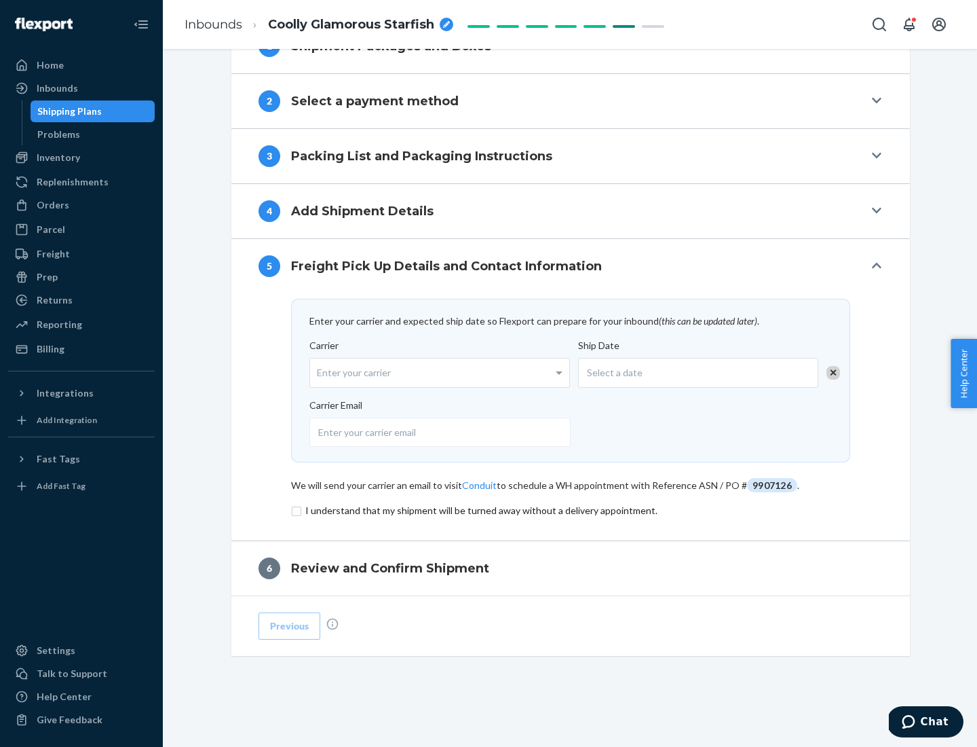
scroll to position [530, 0]
click at [571, 510] on input "checkbox" at bounding box center [570, 510] width 559 height 16
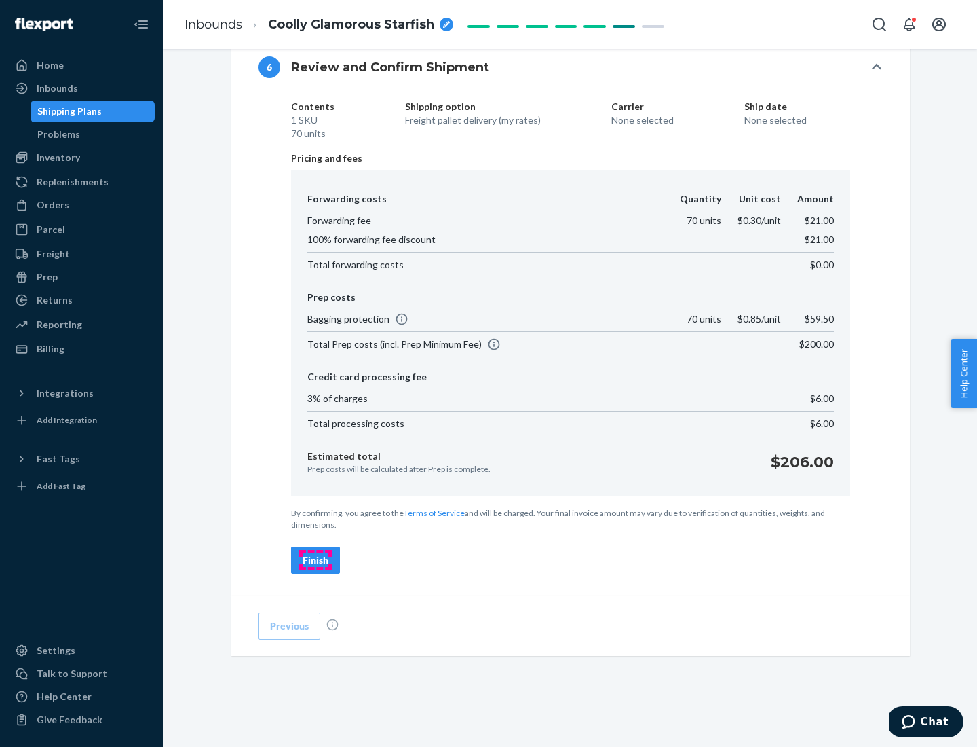
click at [316, 560] on div "Finish" at bounding box center [316, 560] width 26 height 14
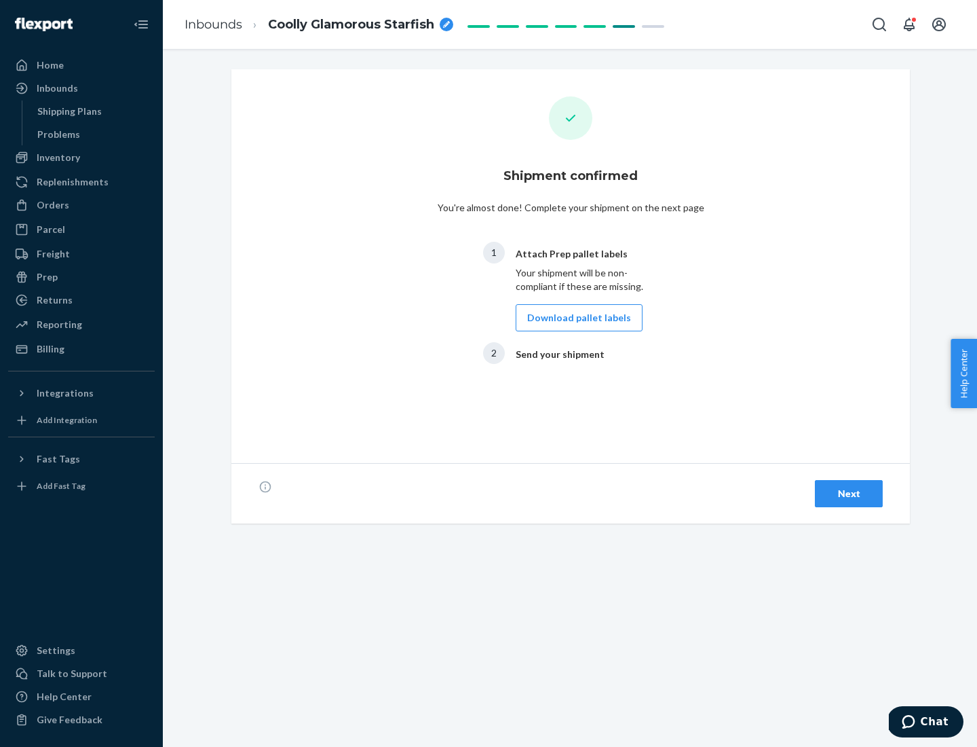
click at [576, 318] on button "Download pallet labels" at bounding box center [579, 317] width 127 height 27
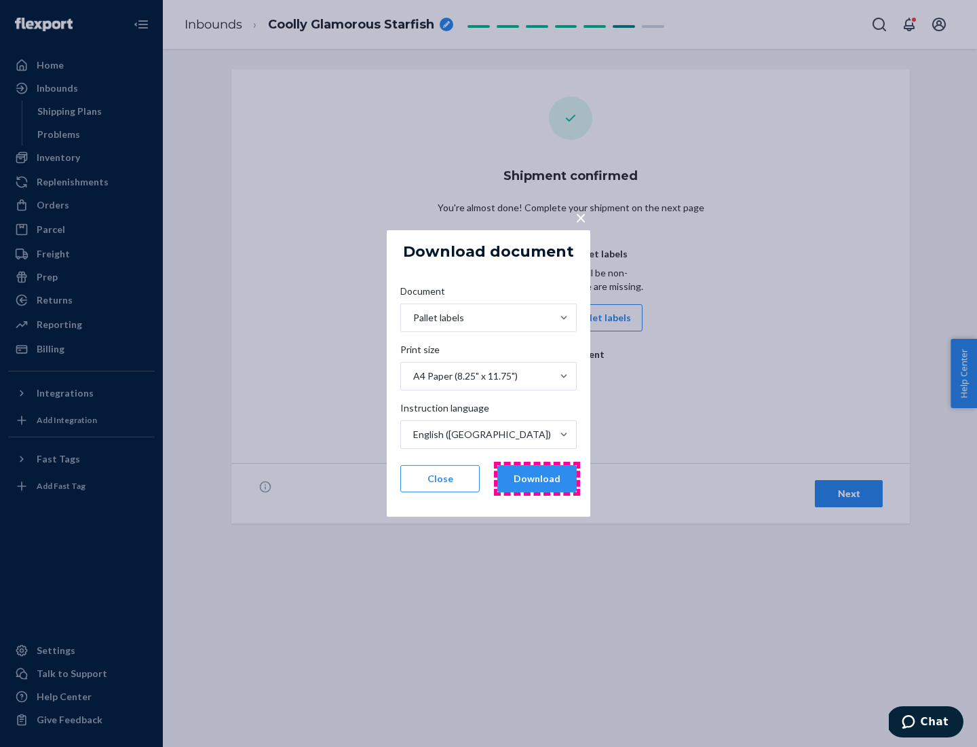
click at [537, 479] on button "Download" at bounding box center [537, 478] width 79 height 27
click at [580, 217] on span "×" at bounding box center [581, 217] width 11 height 23
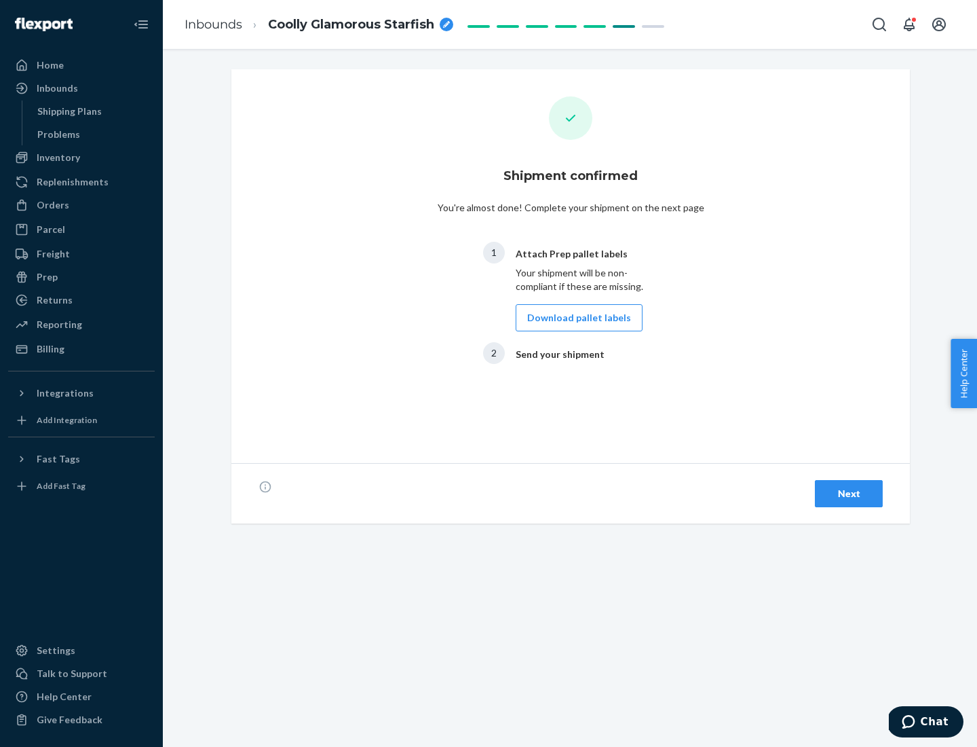
click at [849, 493] on div "Next" at bounding box center [849, 494] width 45 height 14
